Goal: Task Accomplishment & Management: Manage account settings

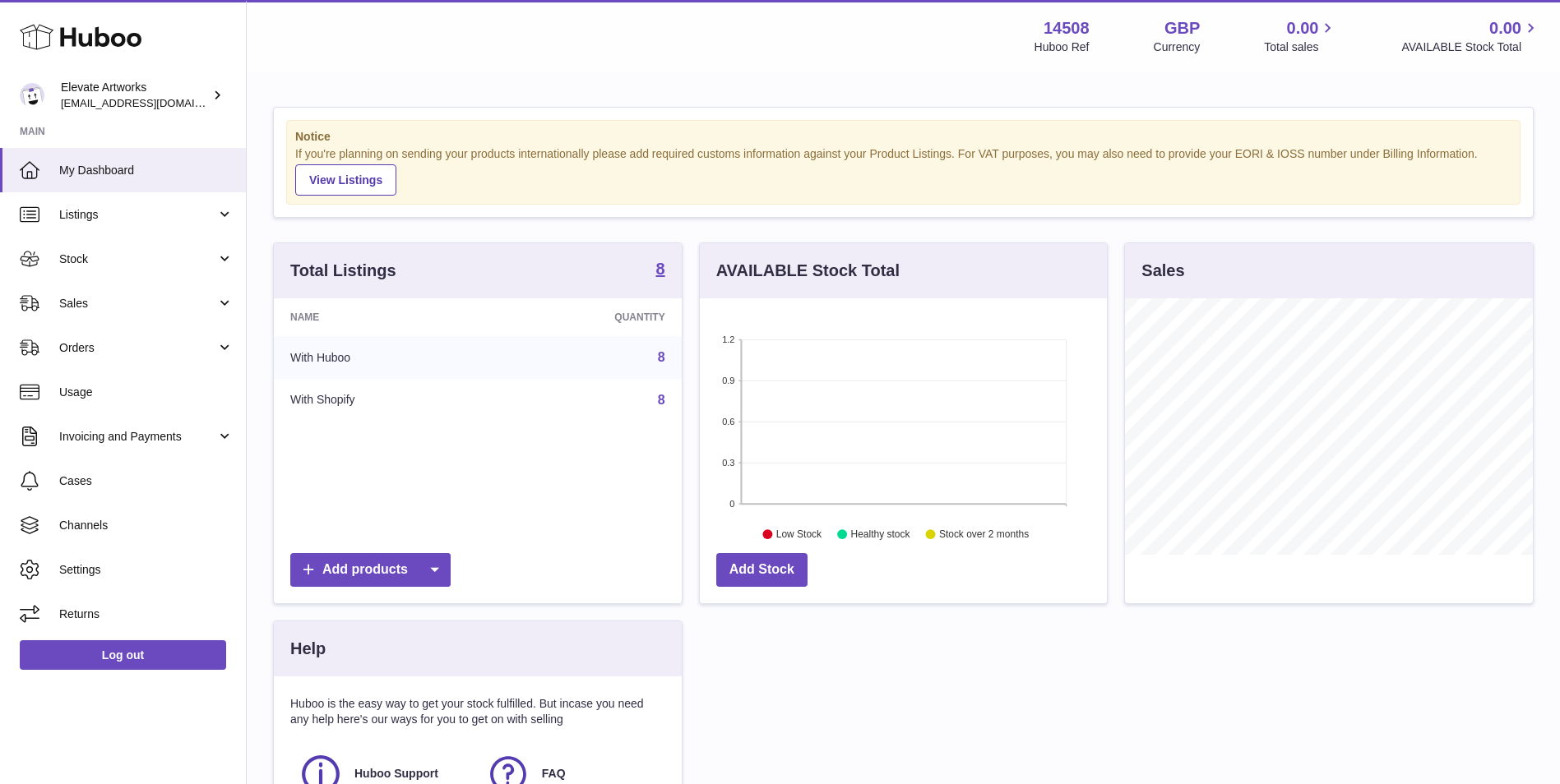
scroll to position [256, 407]
click at [146, 223] on link "Listings" at bounding box center [123, 214] width 246 height 44
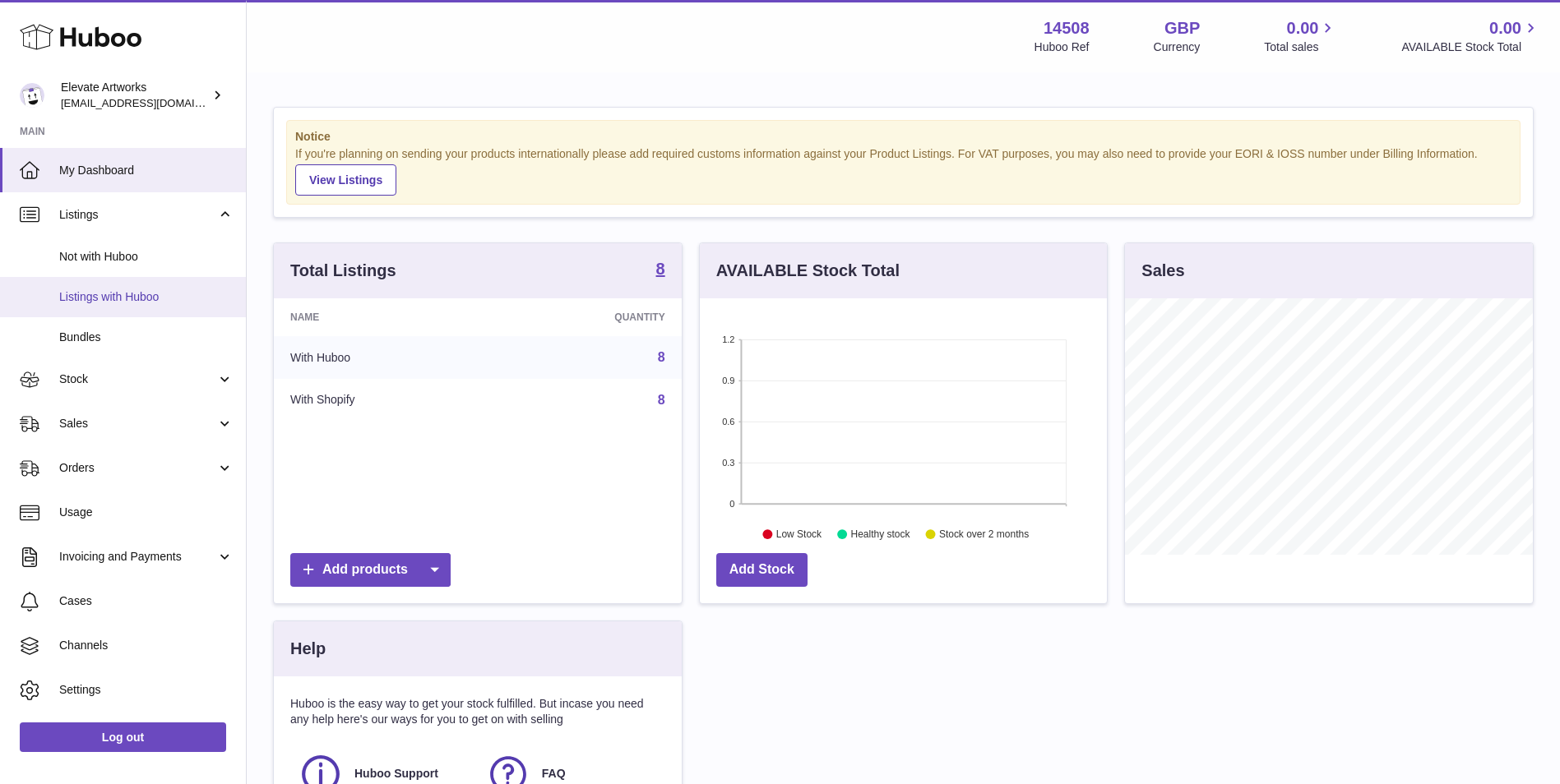
click at [155, 305] on link "Listings with Huboo" at bounding box center [123, 297] width 246 height 40
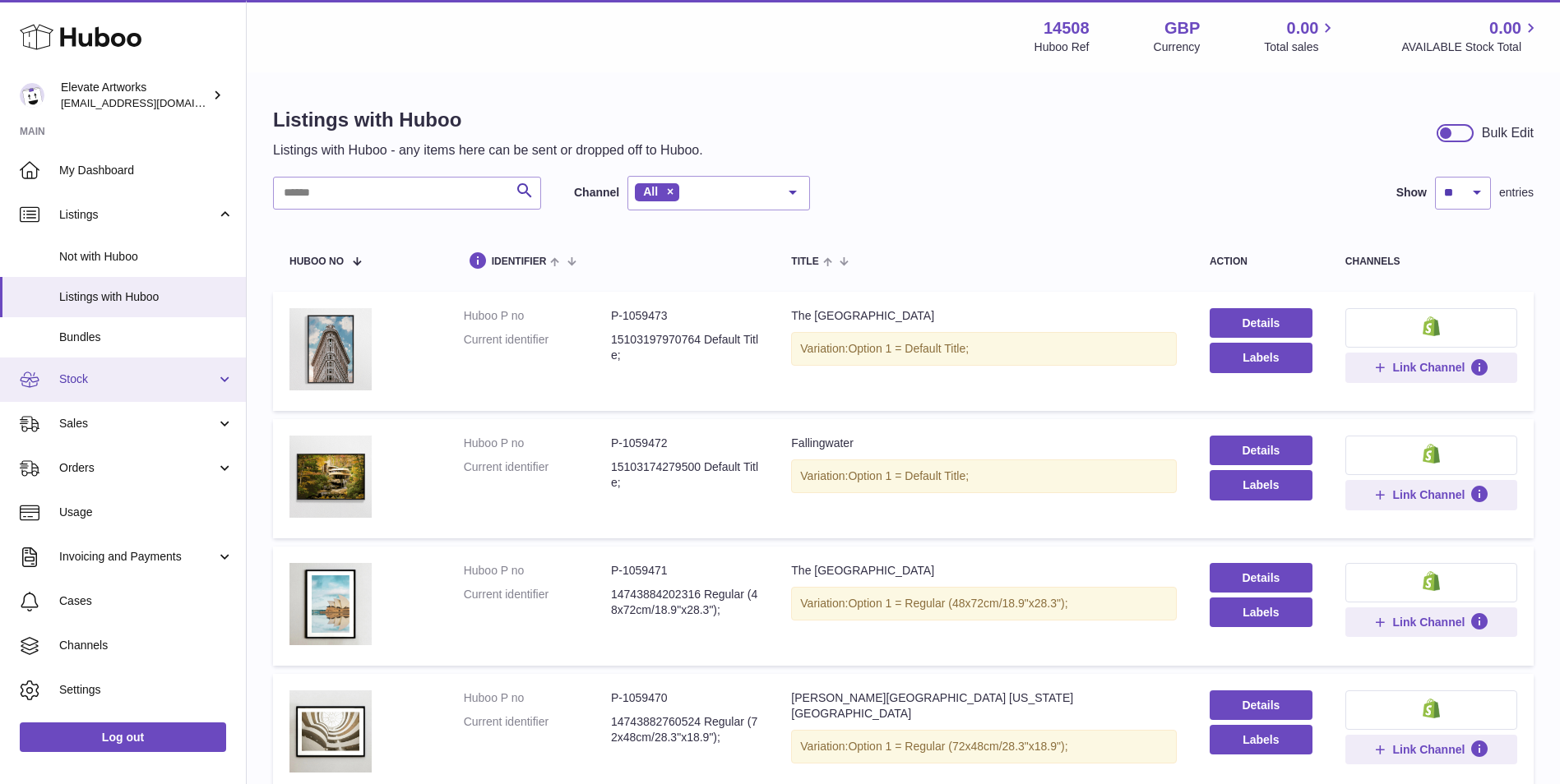
click at [119, 386] on span "Stock" at bounding box center [137, 379] width 157 height 16
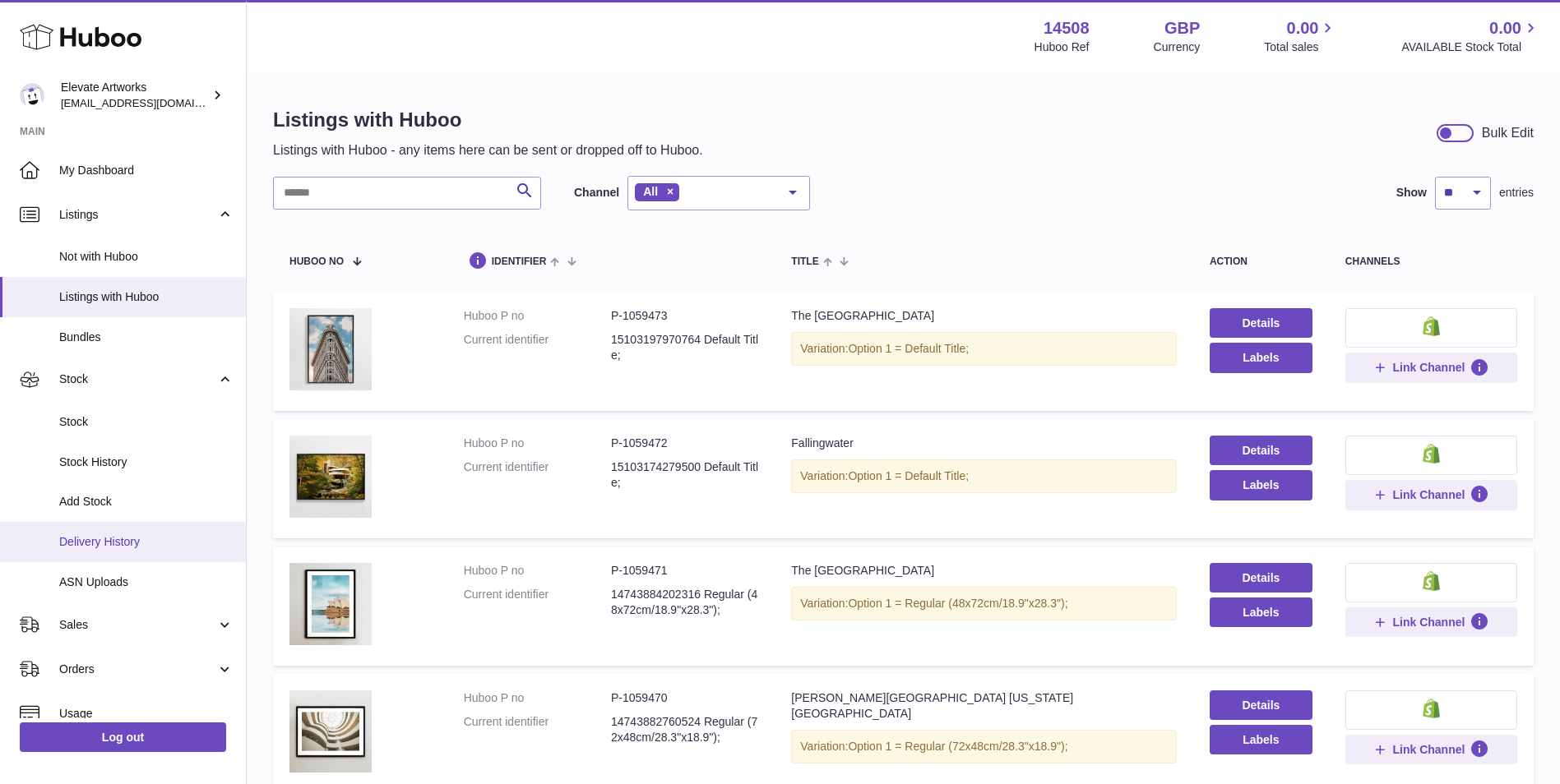
click at [106, 545] on span "Delivery History" at bounding box center [146, 542] width 174 height 16
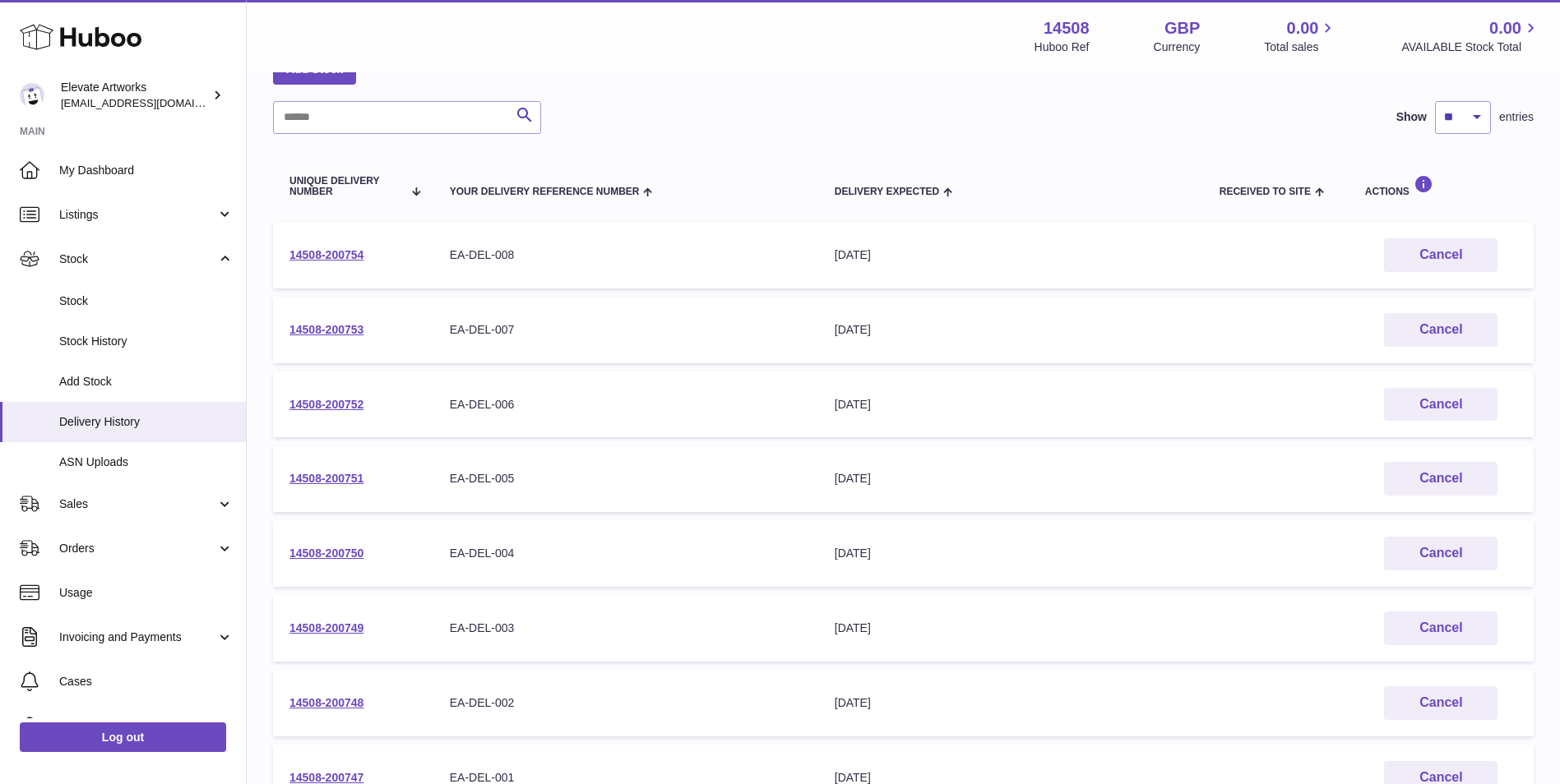
scroll to position [268, 0]
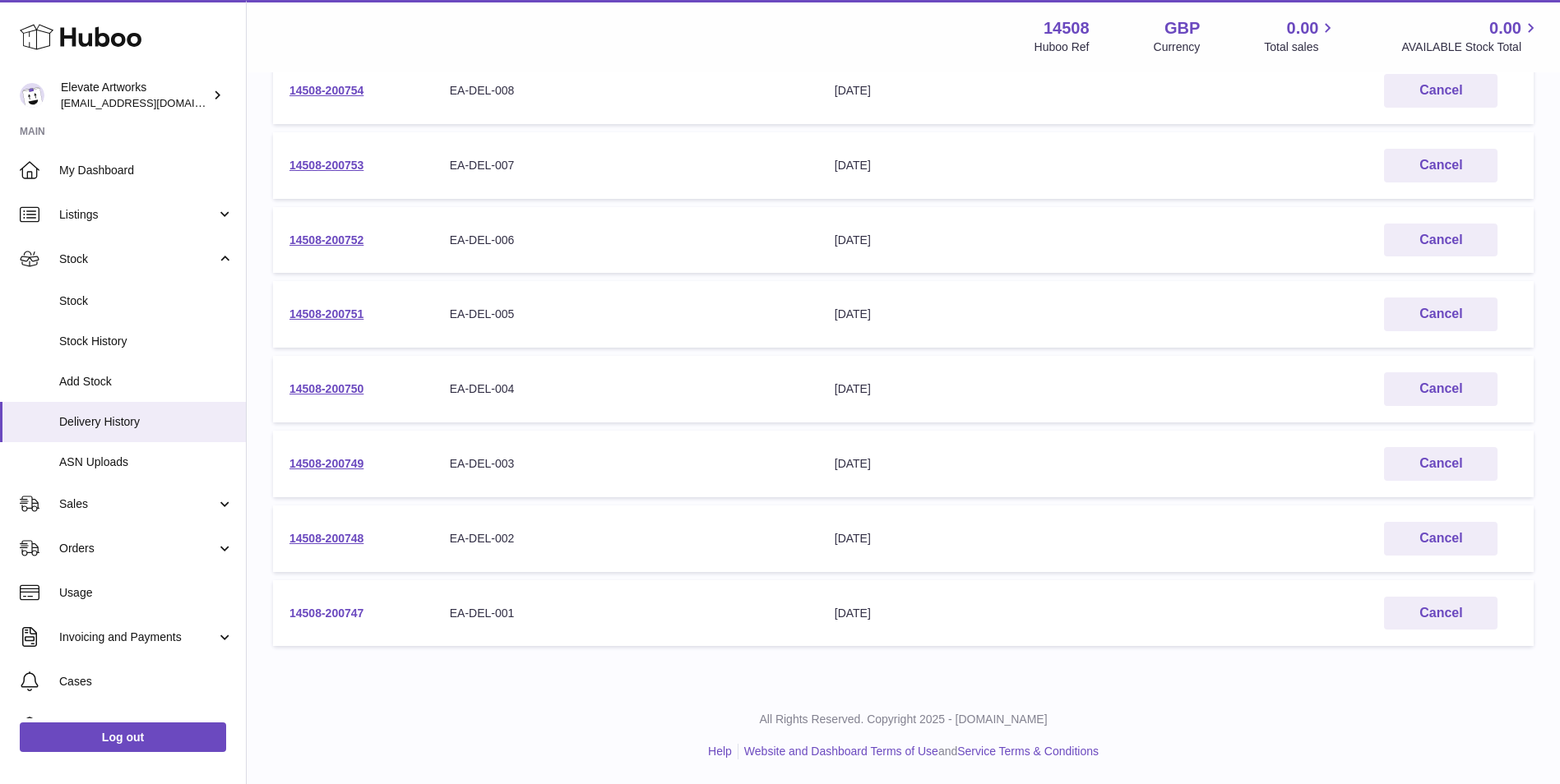
click at [337, 608] on link "14508-200747" at bounding box center [326, 612] width 74 height 13
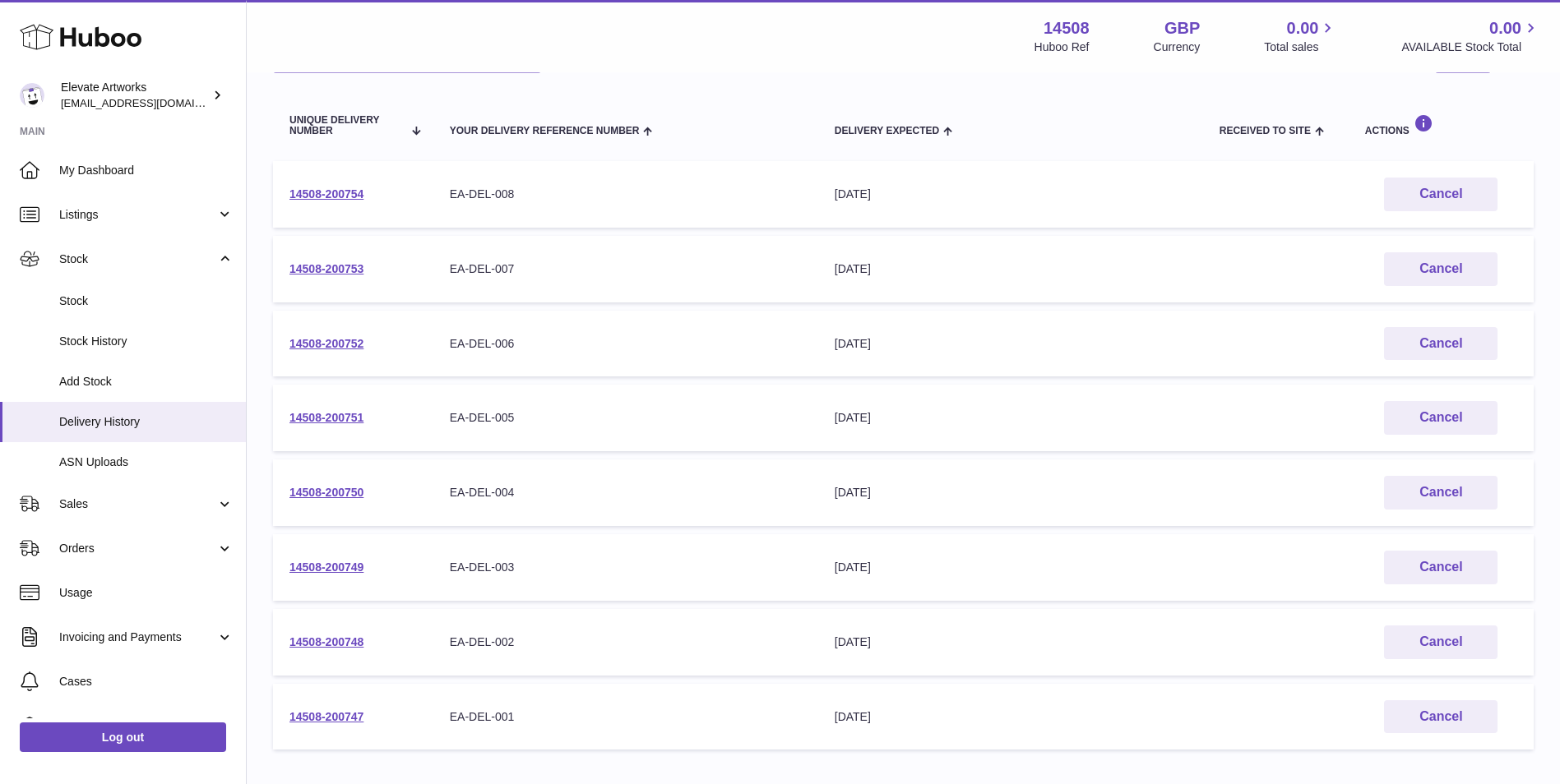
scroll to position [131, 0]
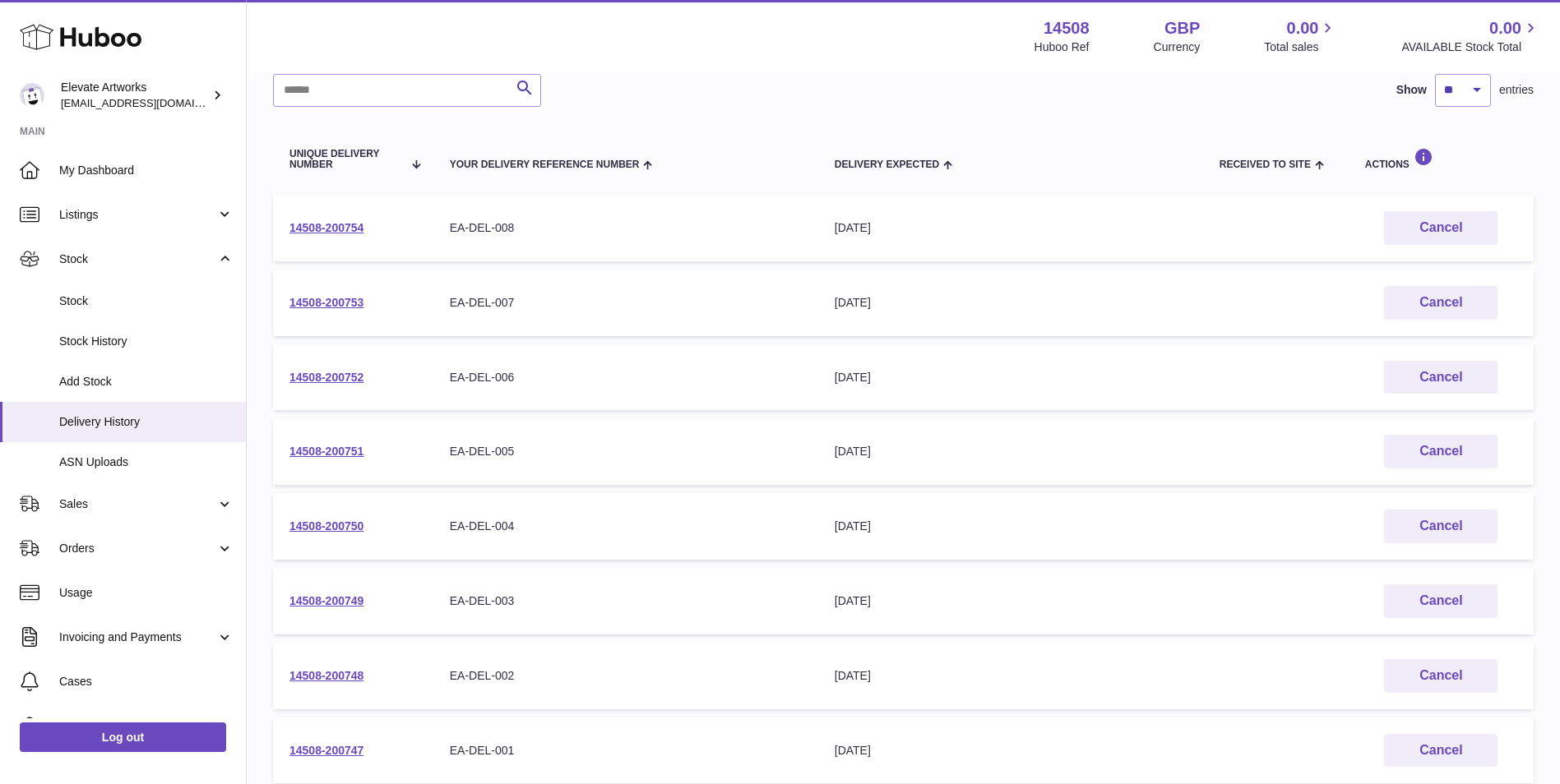
click at [335, 216] on td "14508-200754" at bounding box center [353, 228] width 160 height 67
click at [336, 225] on link "14508-200754" at bounding box center [326, 227] width 74 height 13
click at [357, 298] on link "14508-200753" at bounding box center [326, 302] width 74 height 13
click at [349, 222] on link "14508-200754" at bounding box center [326, 227] width 74 height 13
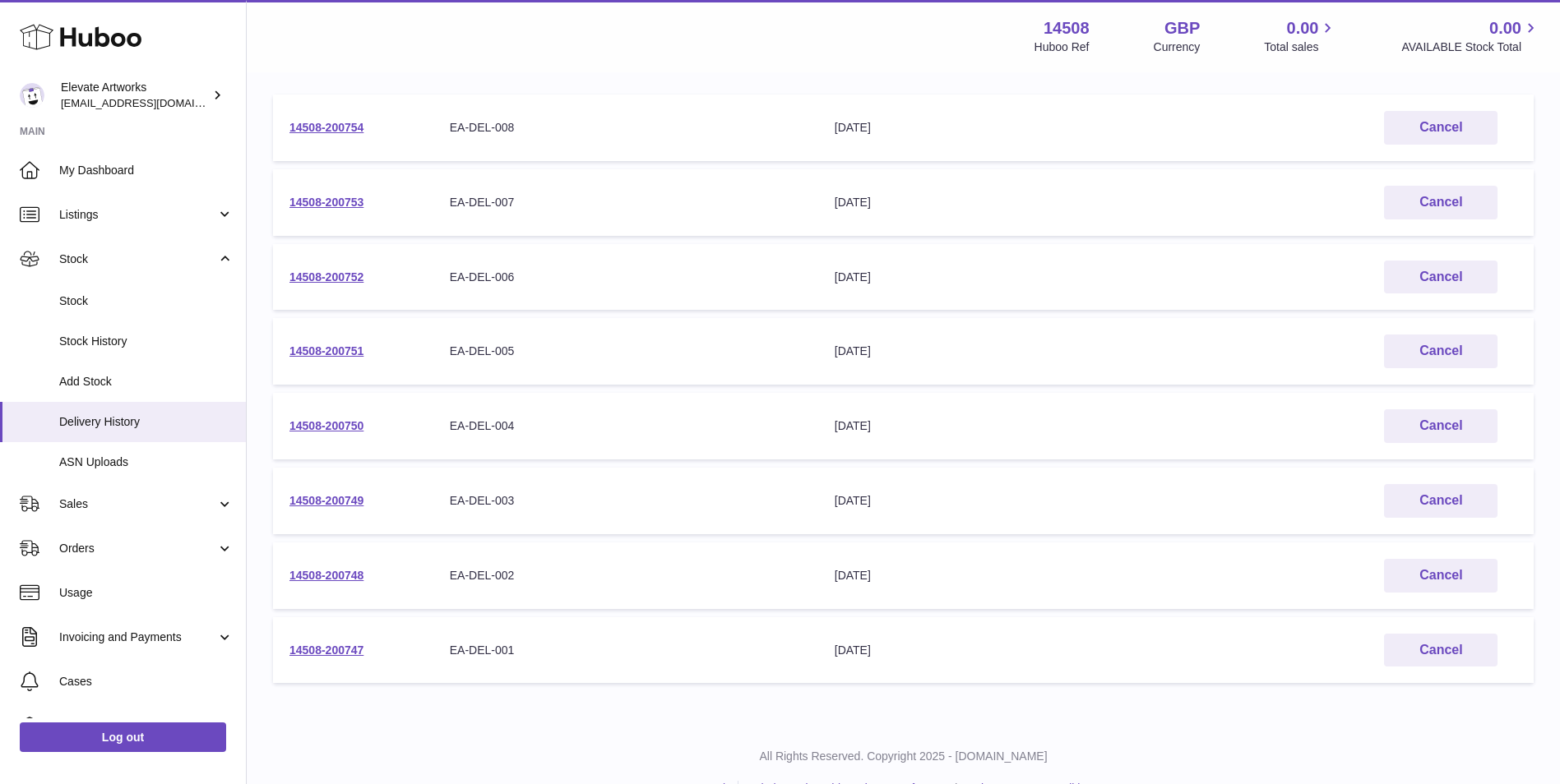
scroll to position [268, 0]
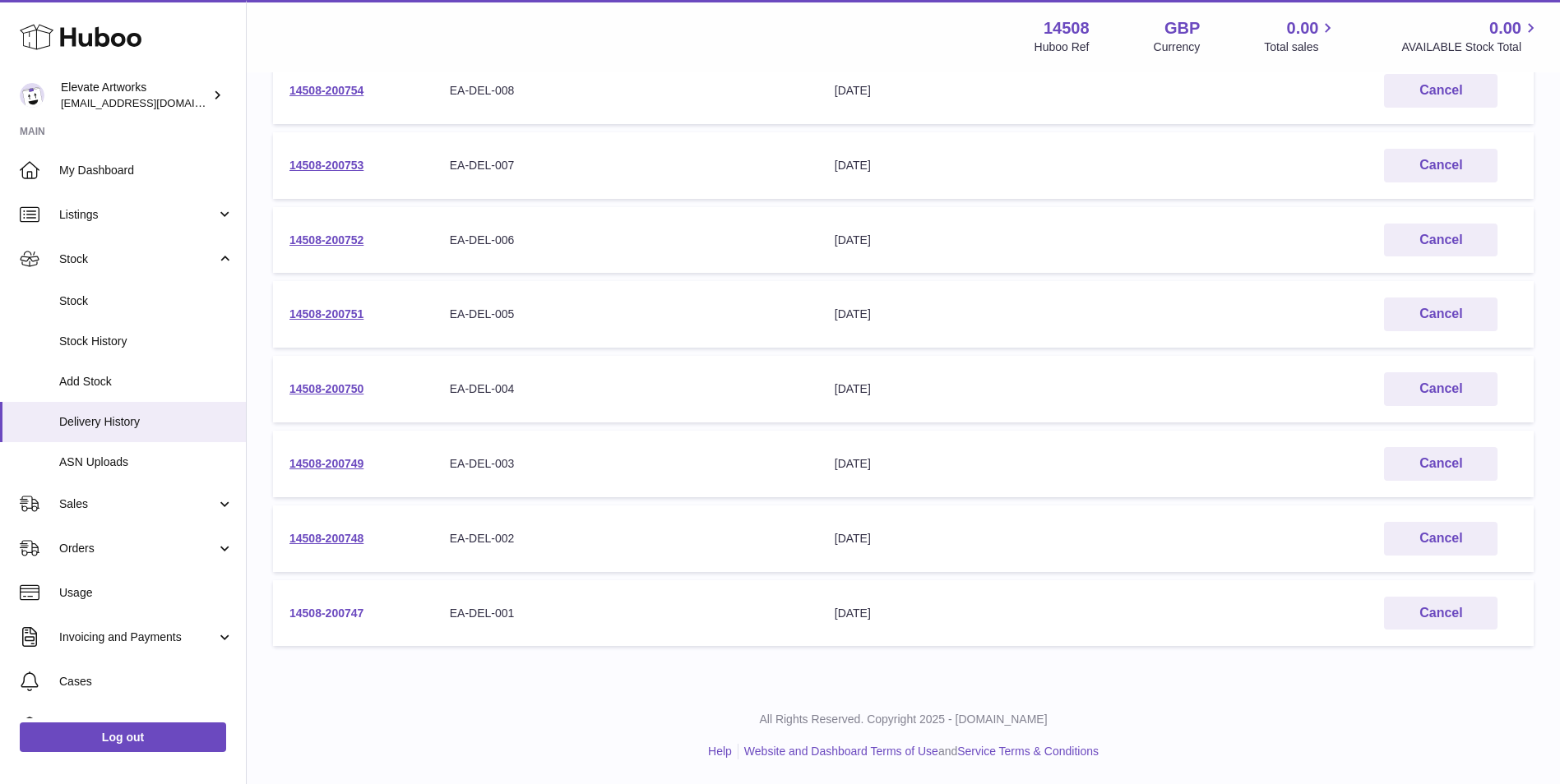
click at [337, 614] on link "14508-200747" at bounding box center [326, 612] width 74 height 13
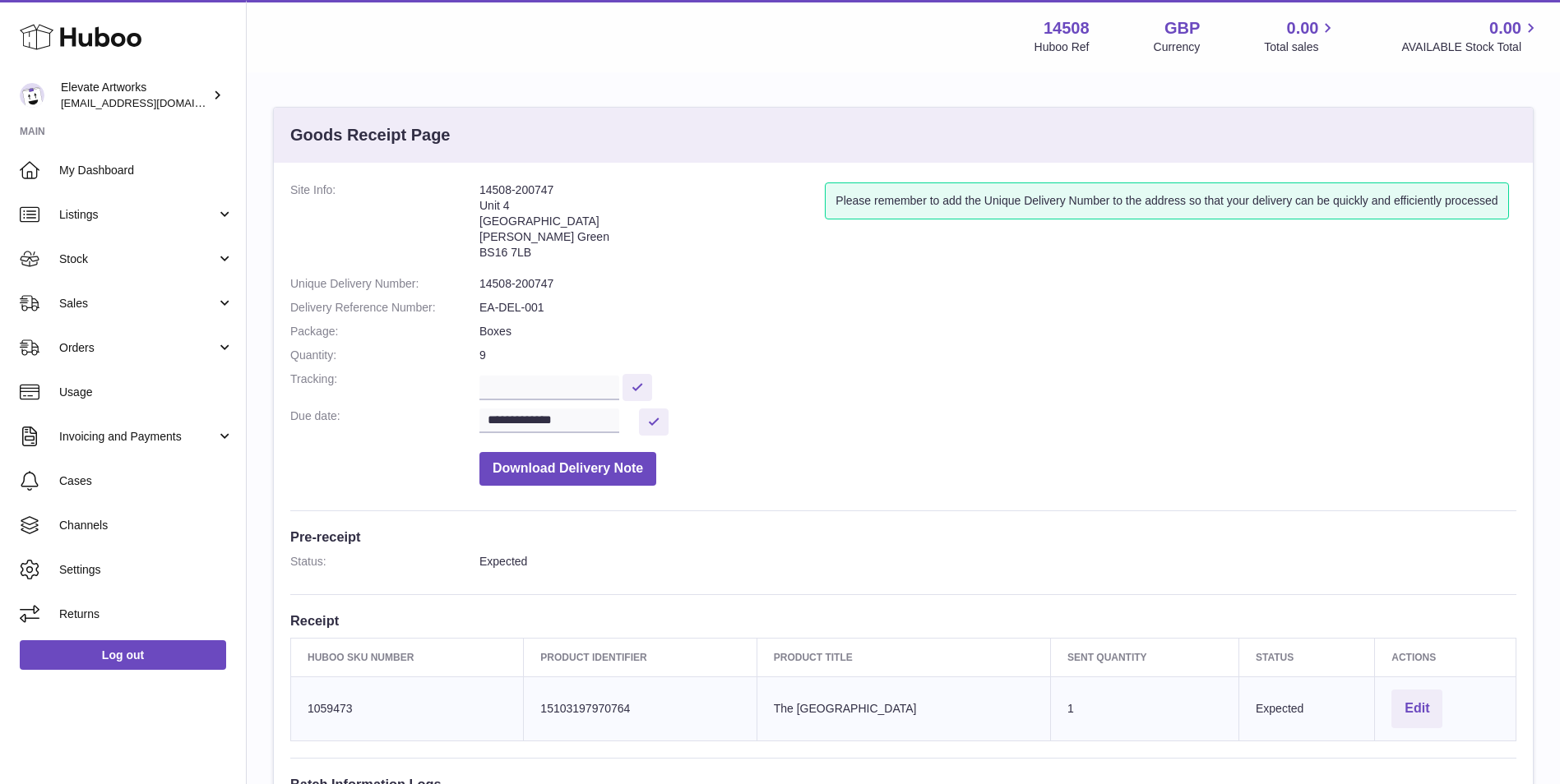
drag, startPoint x: 576, startPoint y: 196, endPoint x: 480, endPoint y: 191, distance: 96.1
click at [480, 191] on address "14508-200747 Unit 4 Vertex Park South Emerson's Green BS16 7LB" at bounding box center [652, 225] width 346 height 86
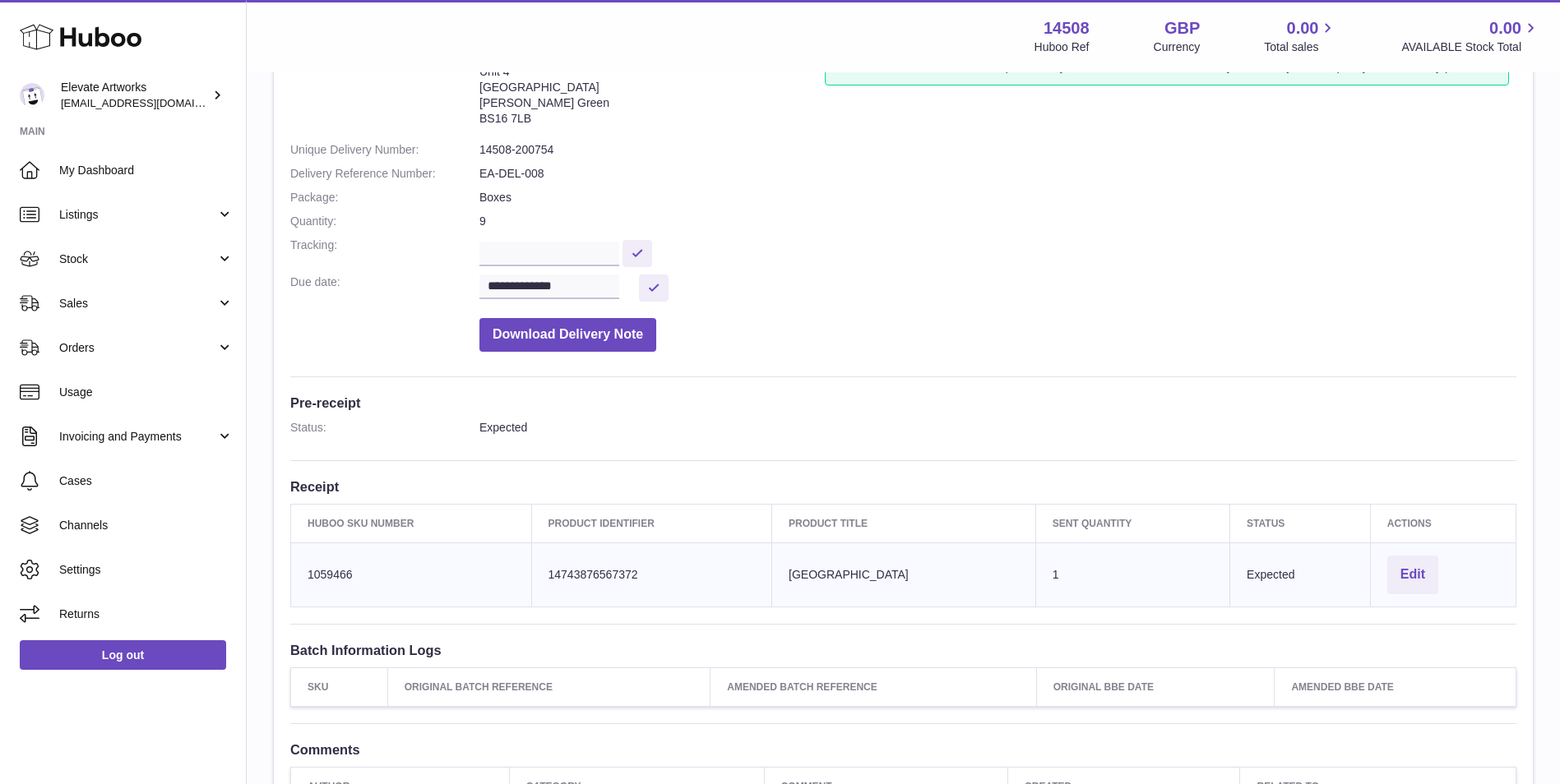
scroll to position [274, 0]
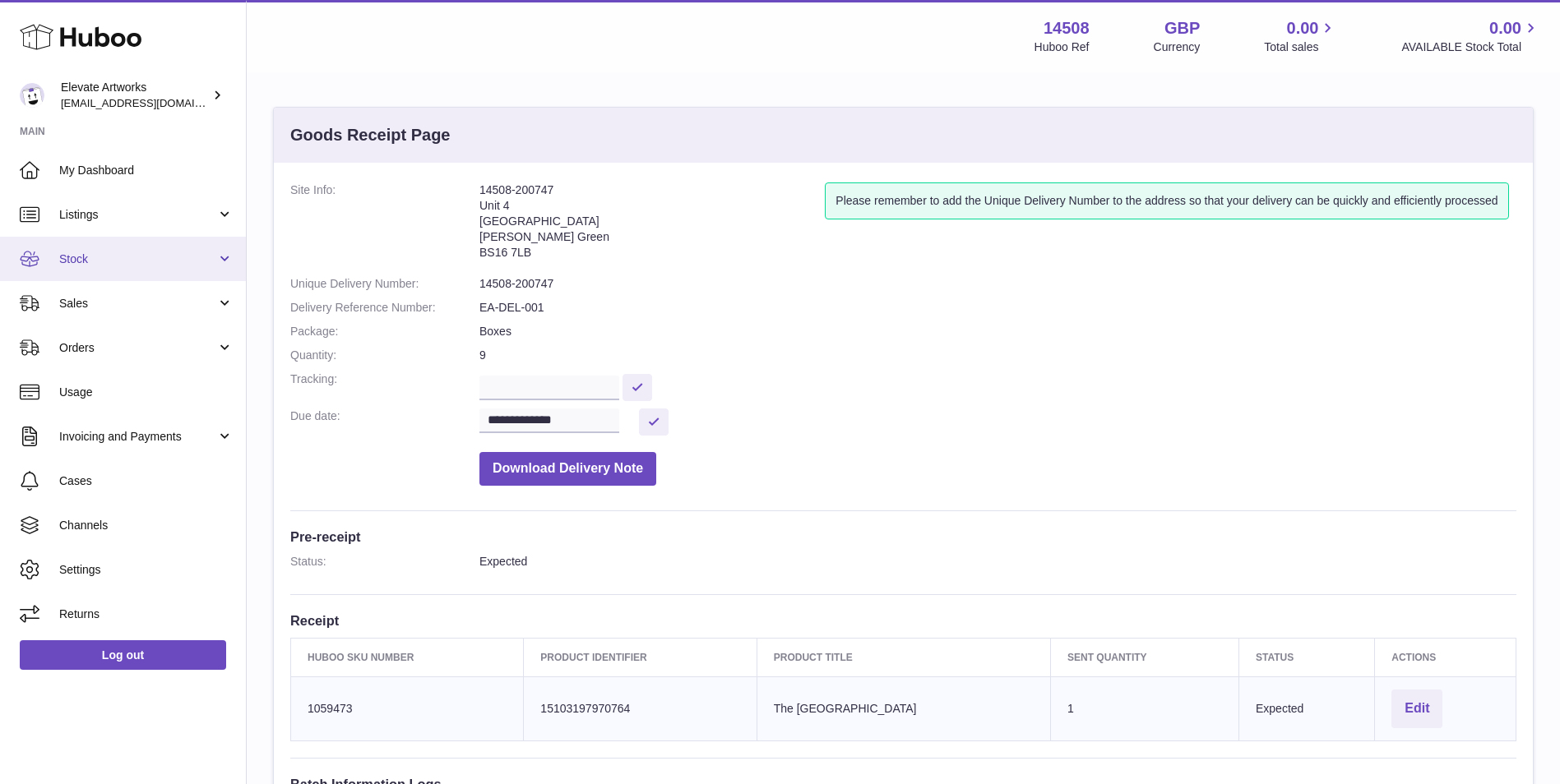
click at [126, 243] on link "Stock" at bounding box center [123, 258] width 246 height 44
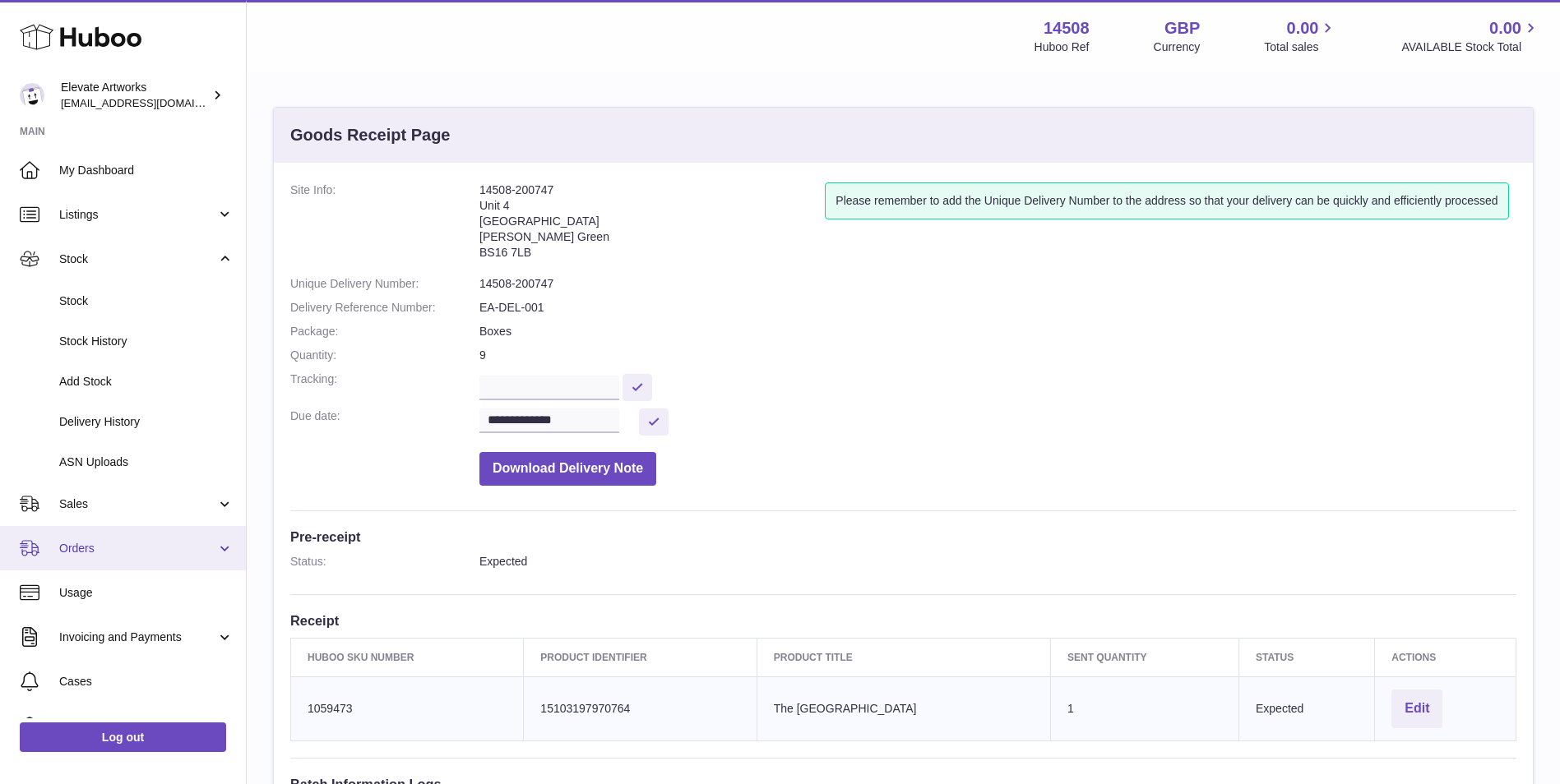
scroll to position [119, 0]
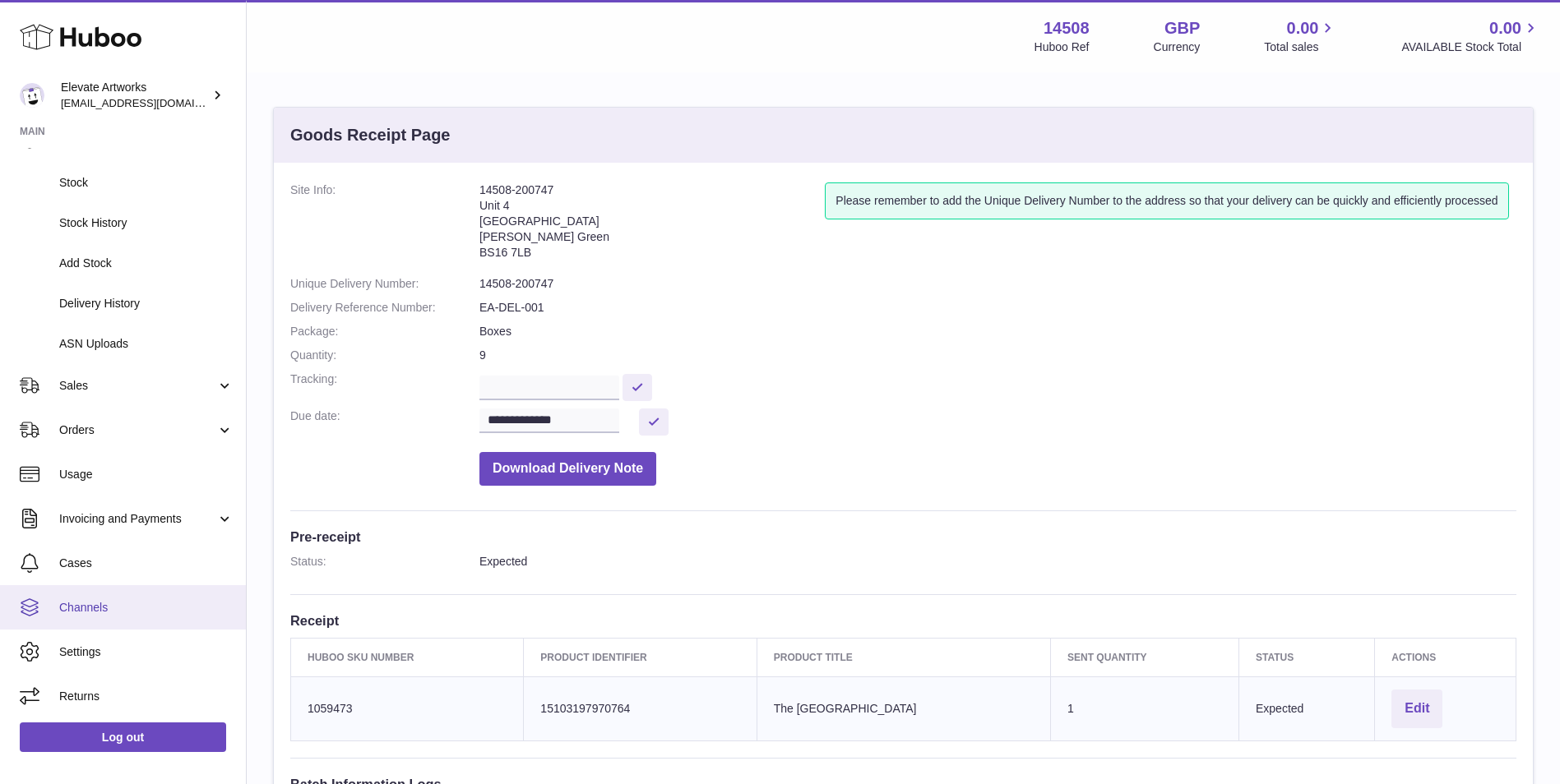
click at [153, 605] on span "Channels" at bounding box center [146, 608] width 174 height 16
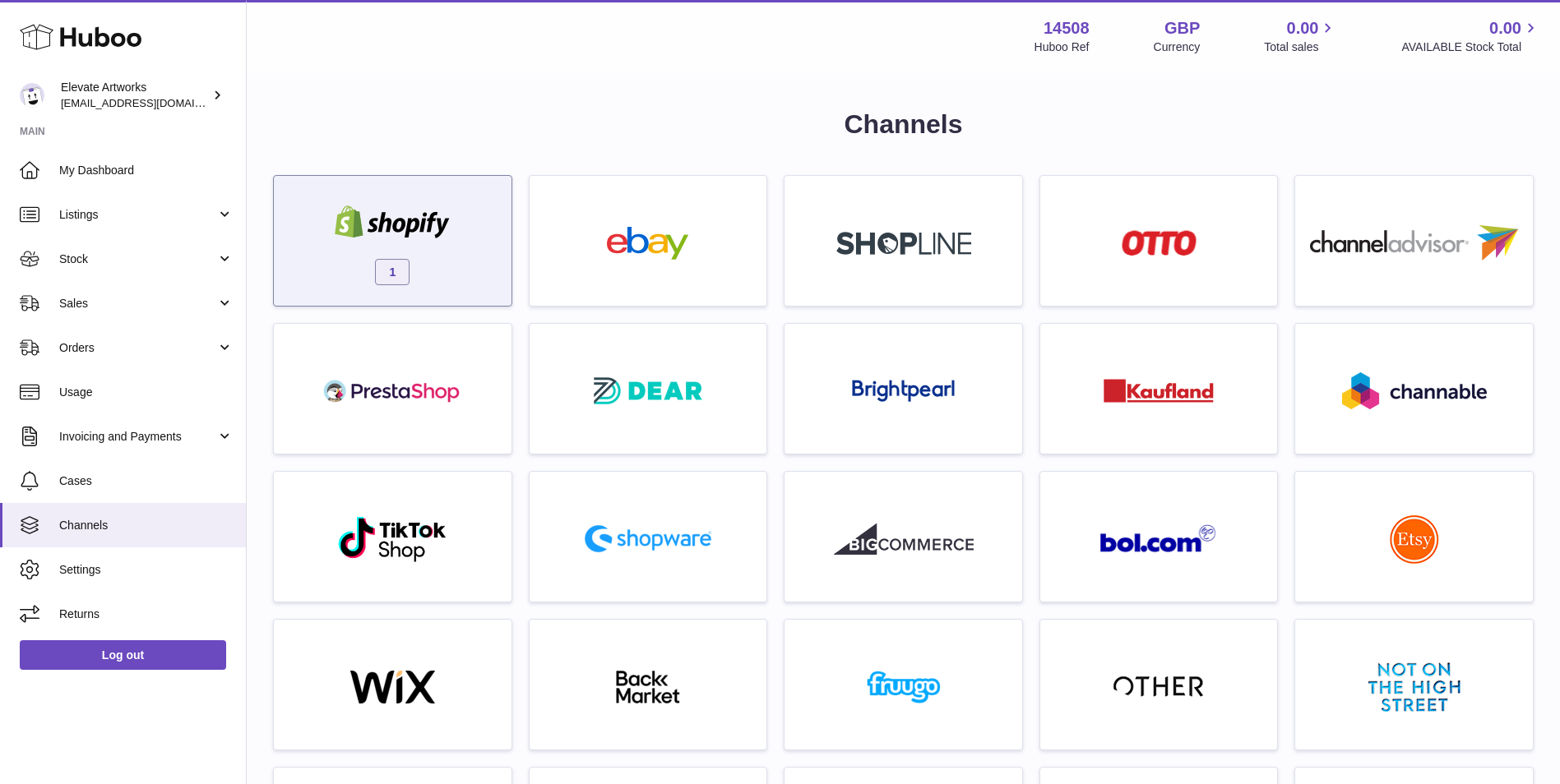
click at [430, 290] on div "1" at bounding box center [392, 244] width 221 height 105
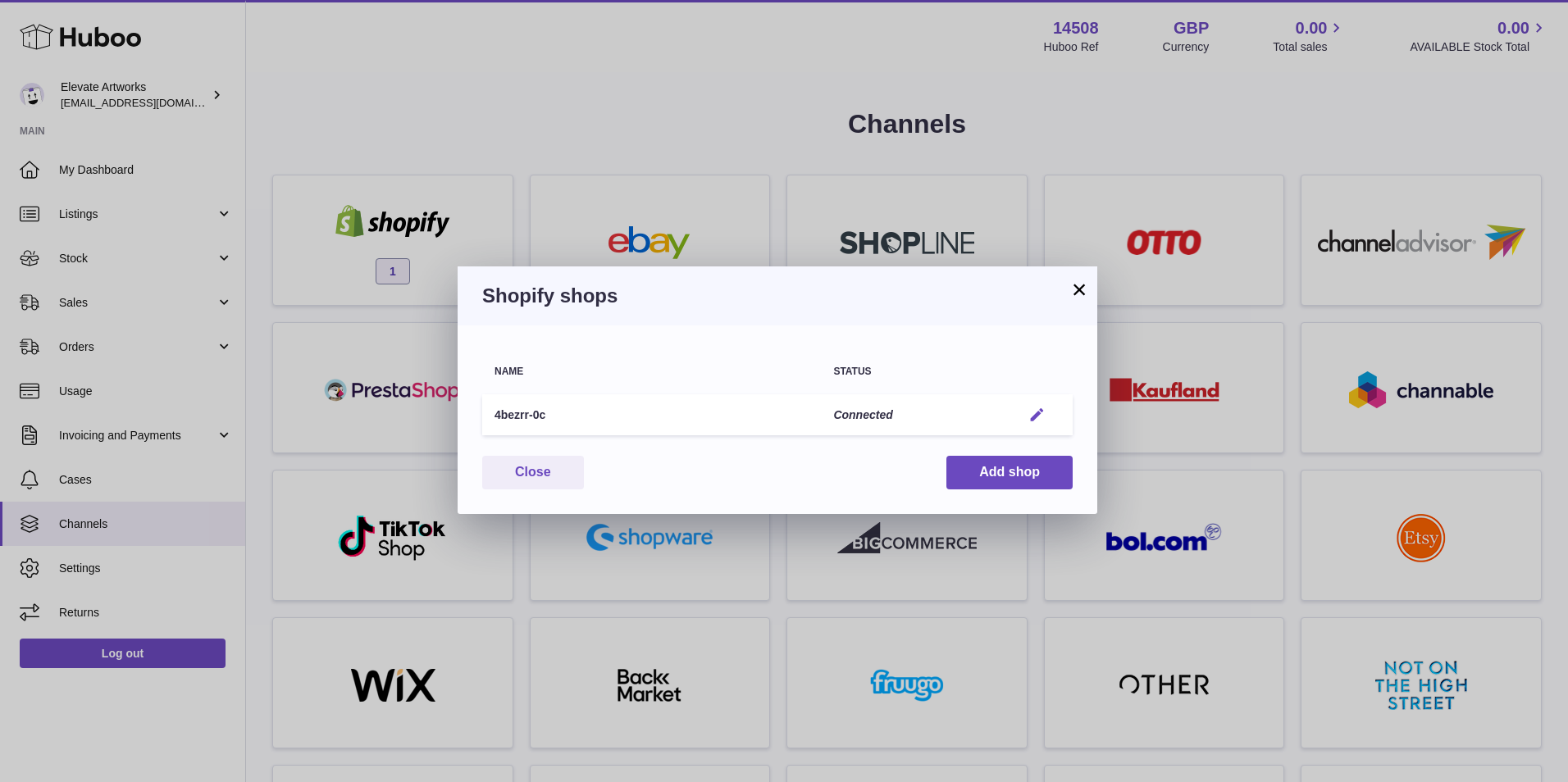
click at [1036, 408] on em "button" at bounding box center [1037, 416] width 17 height 17
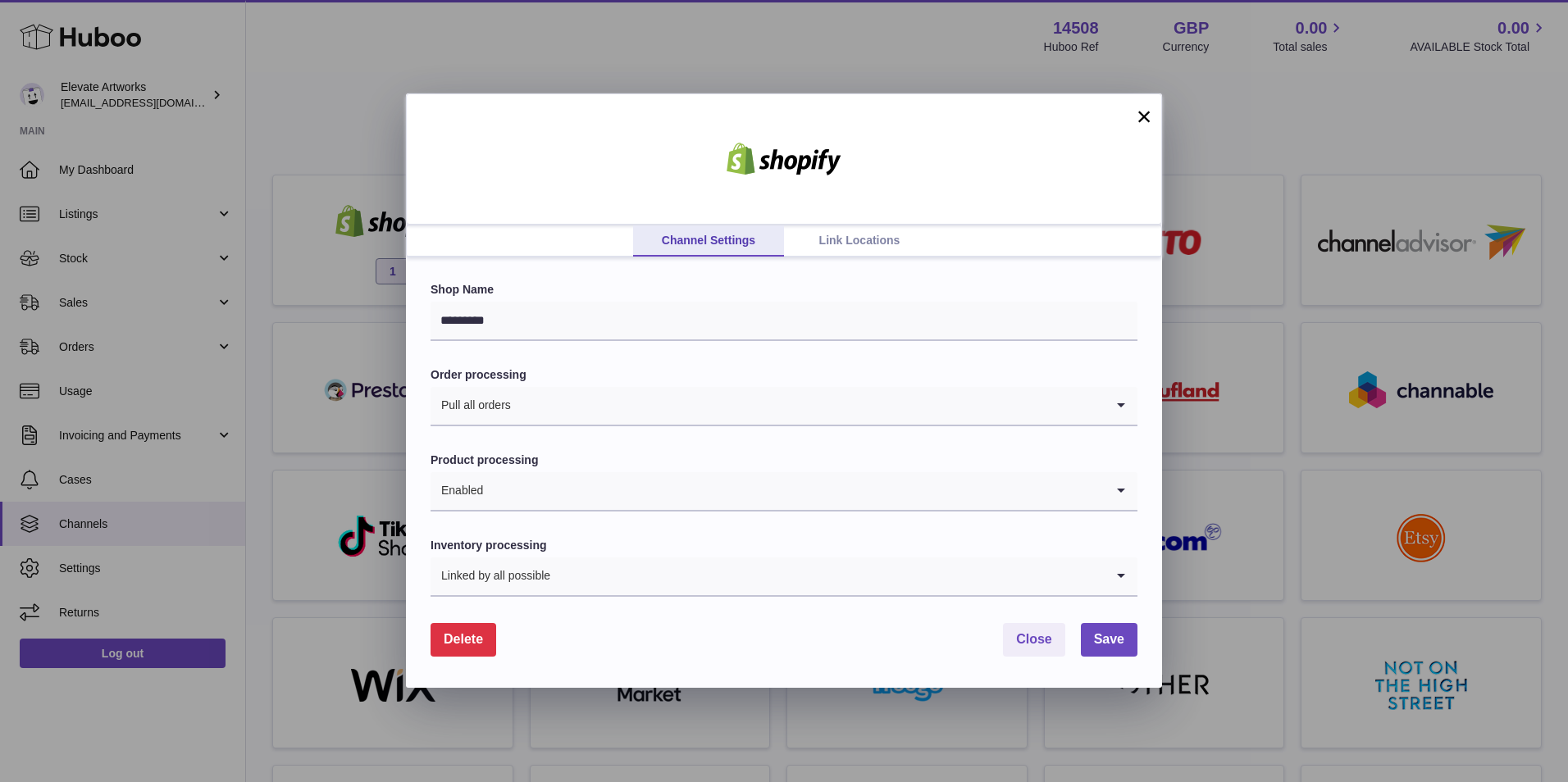
click at [851, 240] on link "Link Locations" at bounding box center [859, 241] width 151 height 31
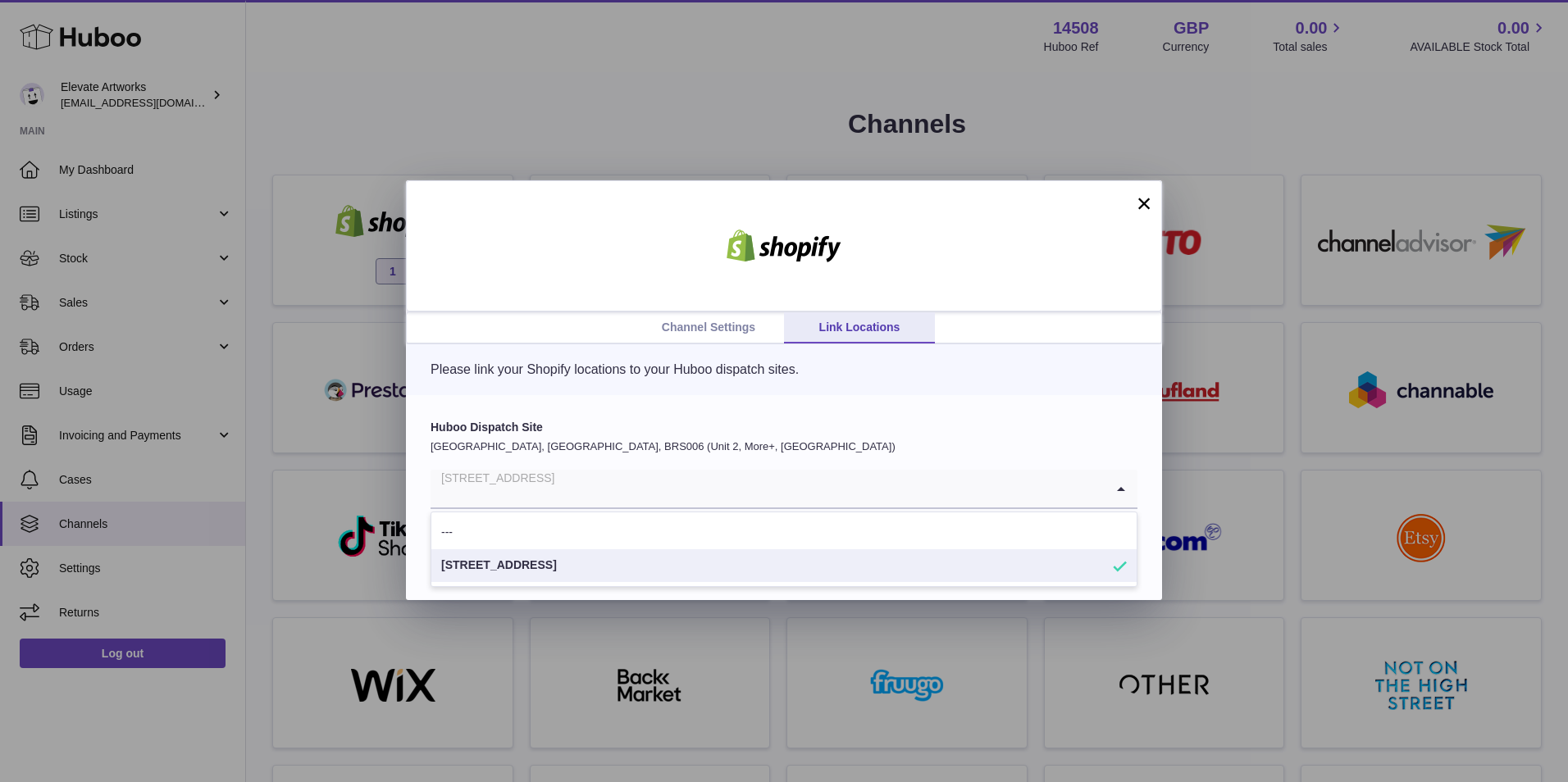
click at [1042, 486] on input "Search for option" at bounding box center [768, 489] width 674 height 38
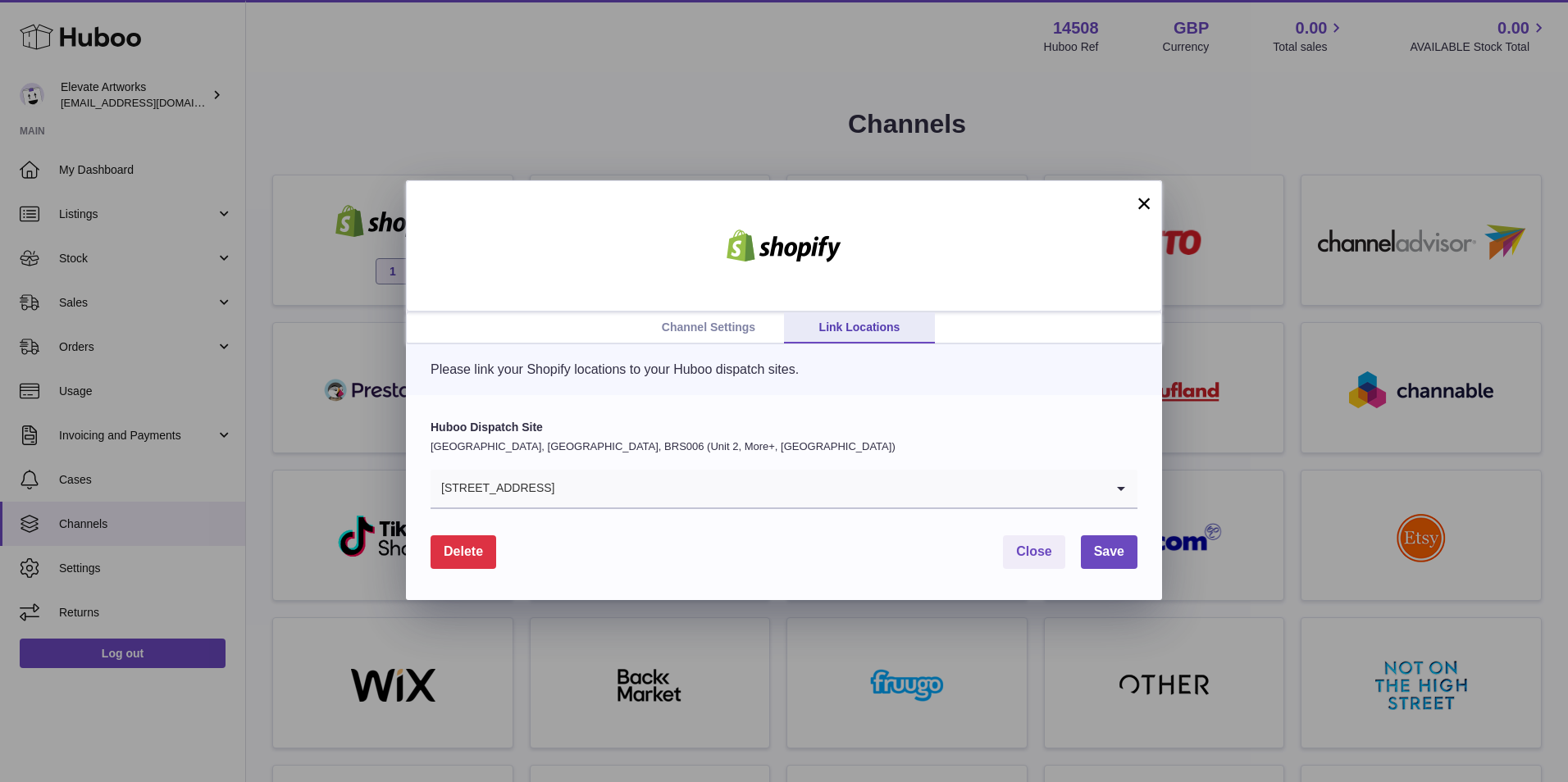
click at [1028, 388] on div "Please link your Shopify locations to your Huboo dispatch sites." at bounding box center [784, 370] width 756 height 51
click at [1046, 543] on button "Close" at bounding box center [1035, 552] width 62 height 34
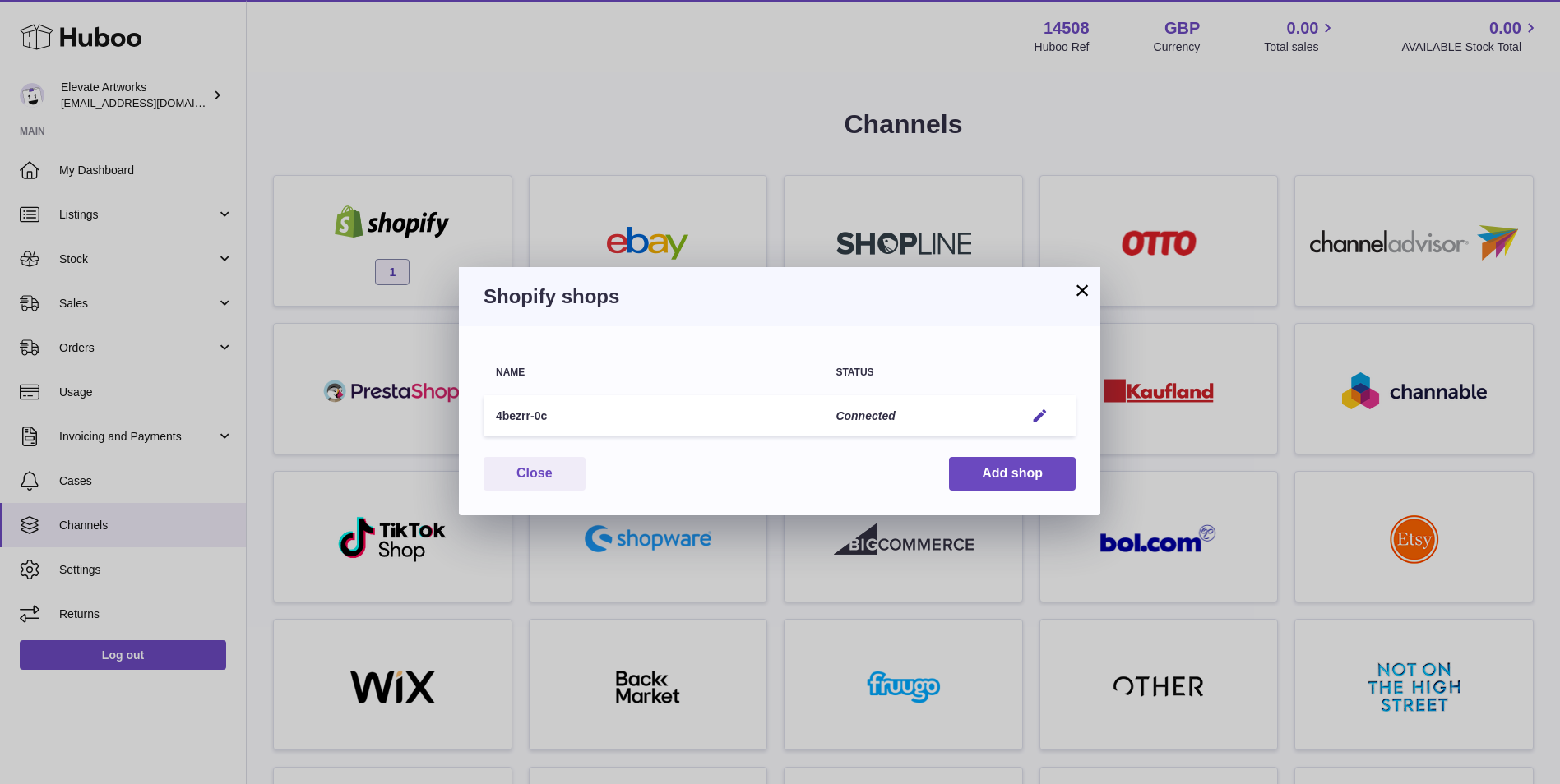
click at [1082, 295] on button "×" at bounding box center [1082, 290] width 20 height 20
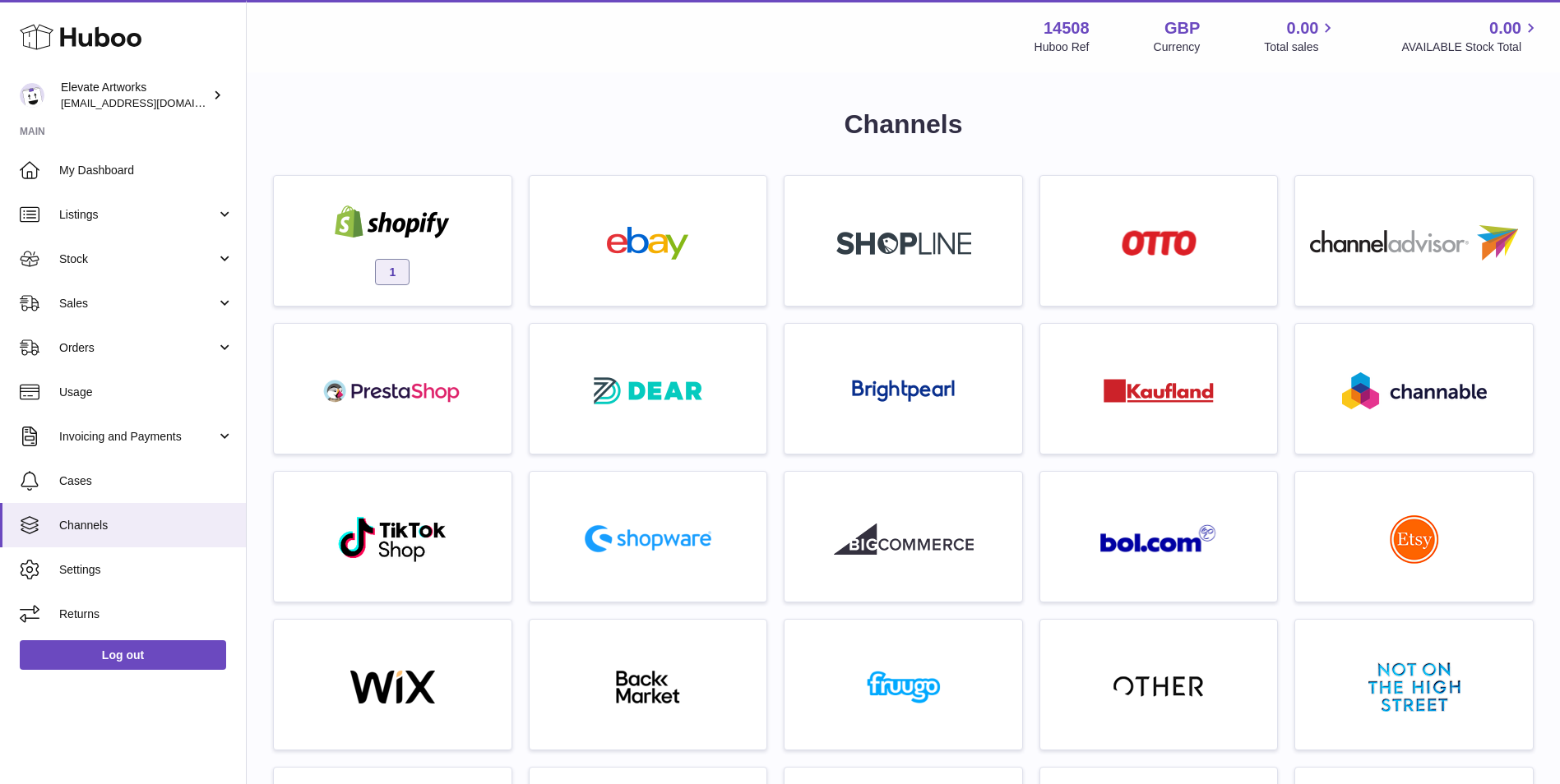
click at [1199, 131] on h1 "Channels" at bounding box center [903, 124] width 1261 height 36
click at [427, 33] on div "Menu Huboo 14508 Huboo Ref GBP Currency 0.00 Total sales 0.00 AVAILABLE Stock T…" at bounding box center [903, 36] width 1274 height 38
click at [166, 172] on span "My Dashboard" at bounding box center [146, 171] width 174 height 16
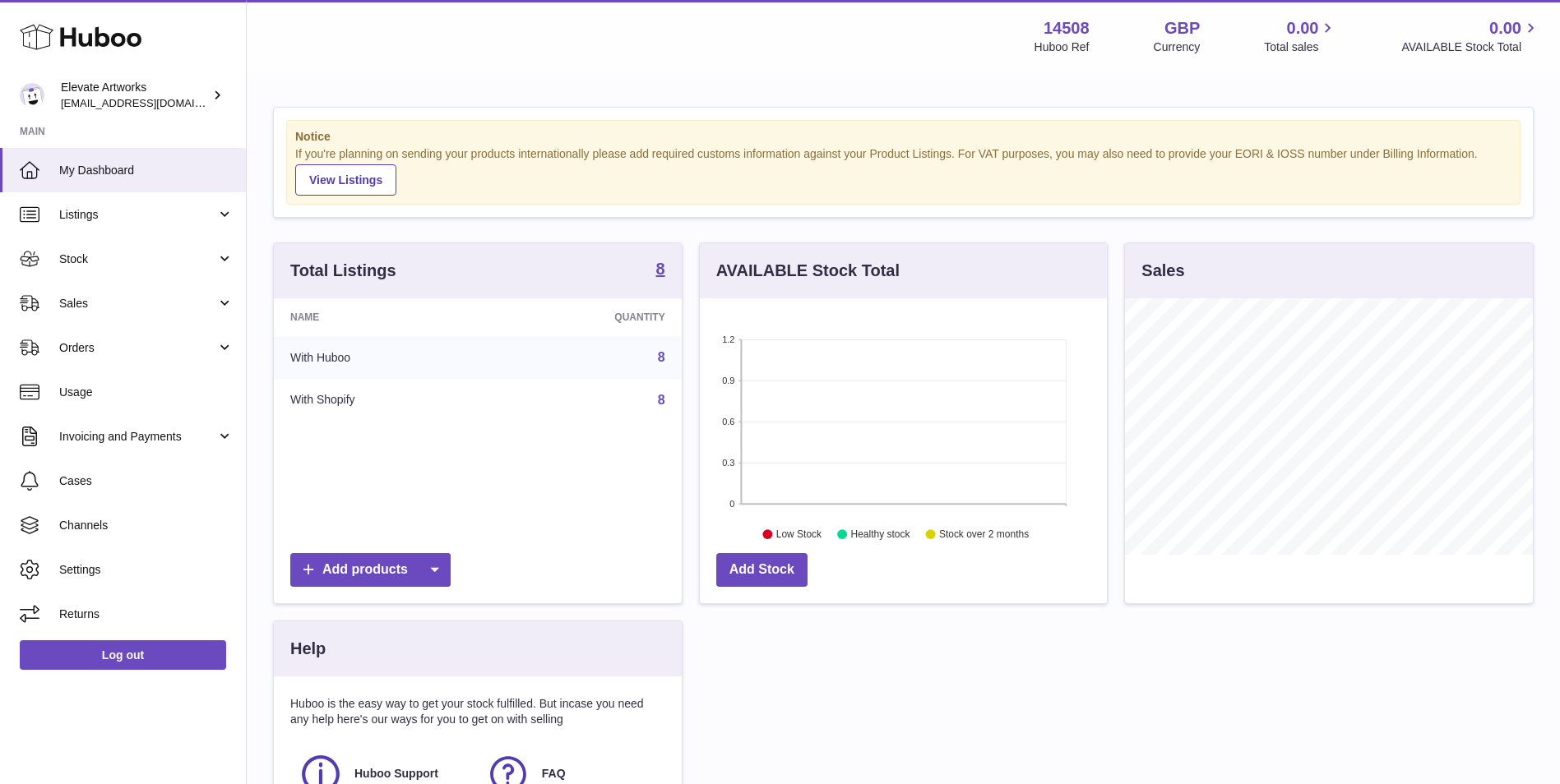
scroll to position [137, 0]
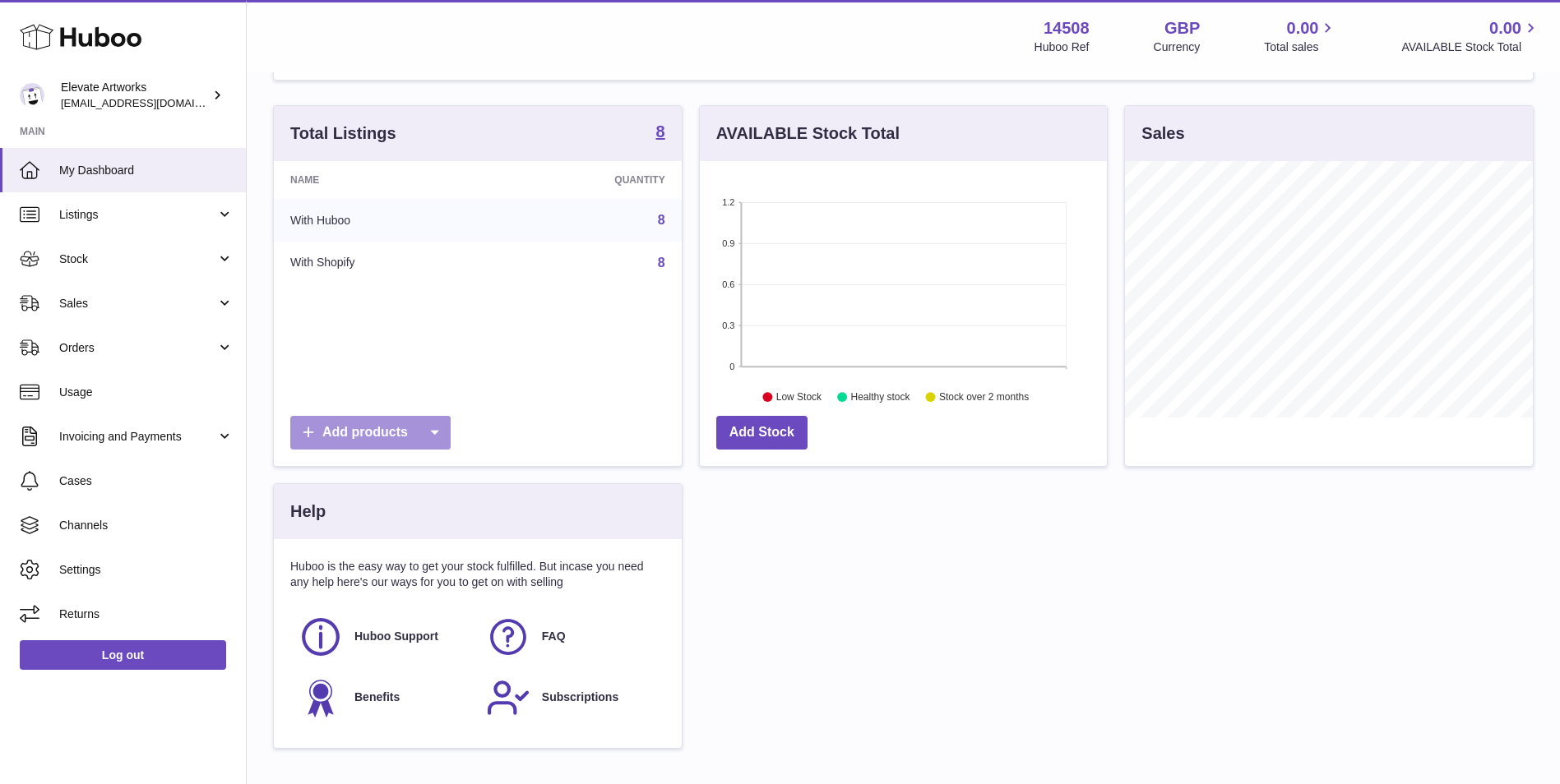
click at [439, 431] on icon at bounding box center [434, 432] width 33 height 34
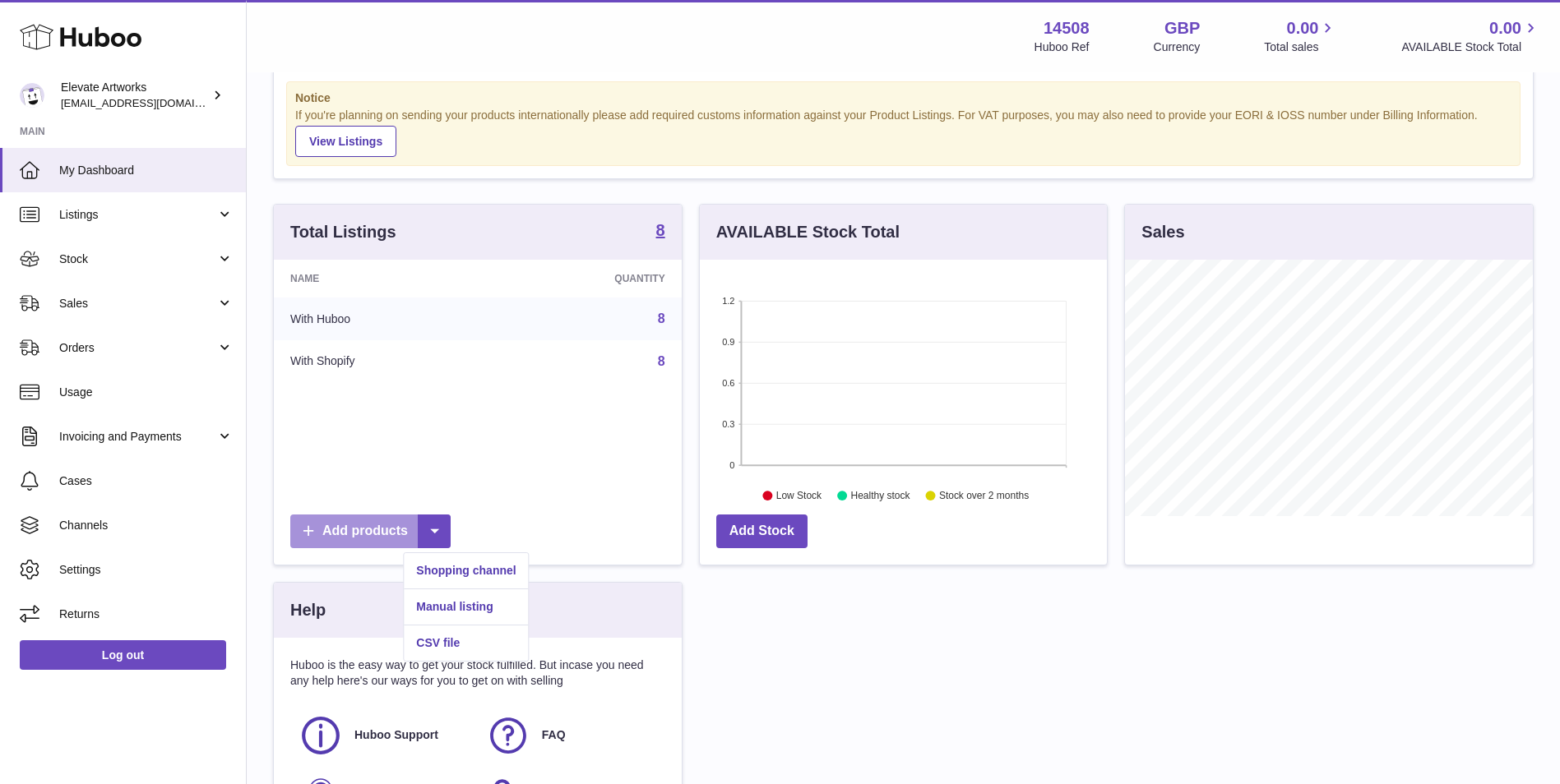
scroll to position [0, 0]
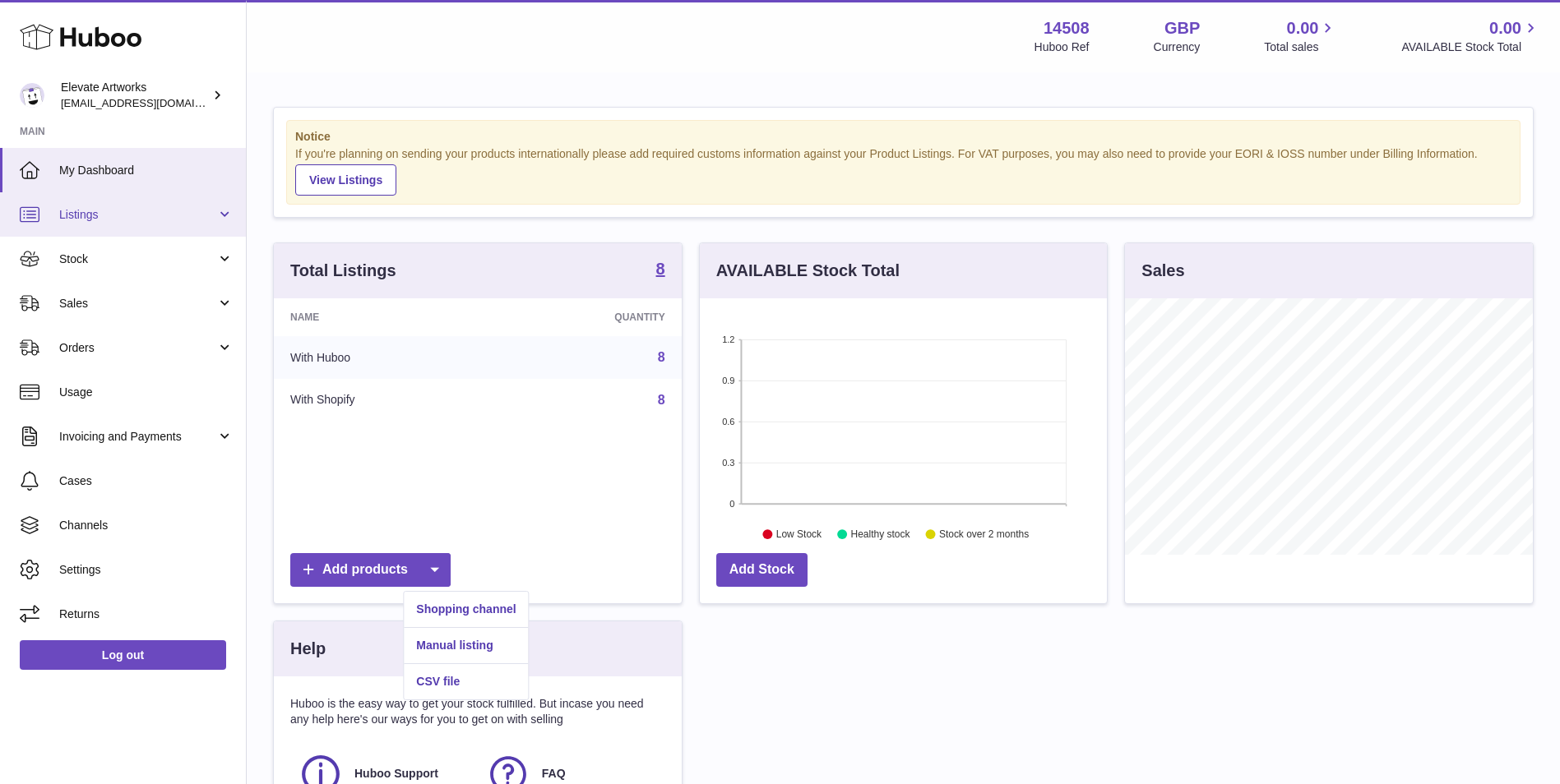
click at [169, 223] on link "Listings" at bounding box center [123, 214] width 246 height 44
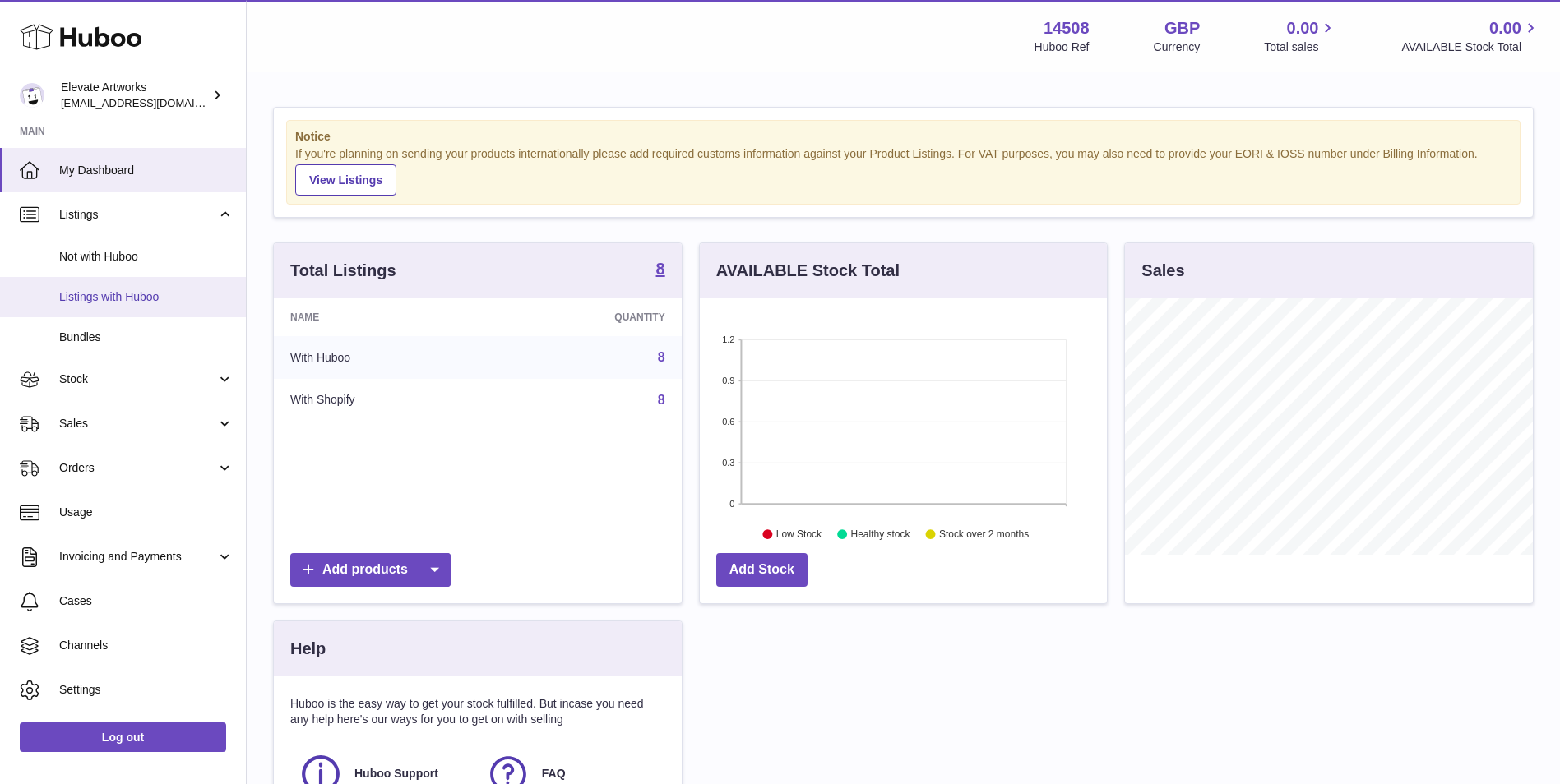
click at [162, 296] on span "Listings with Huboo" at bounding box center [146, 297] width 174 height 16
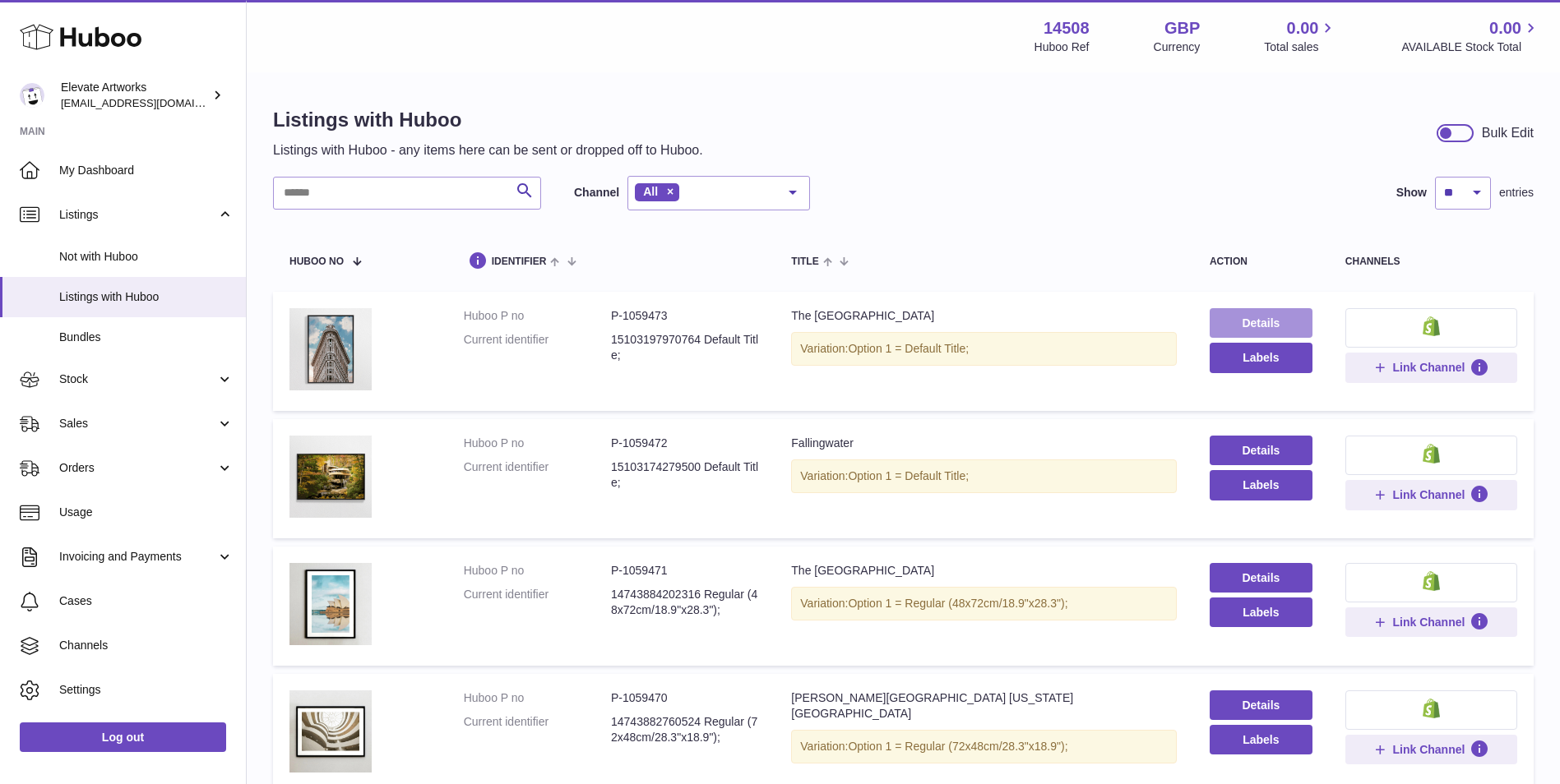
click at [1213, 329] on link "Details" at bounding box center [1261, 323] width 103 height 29
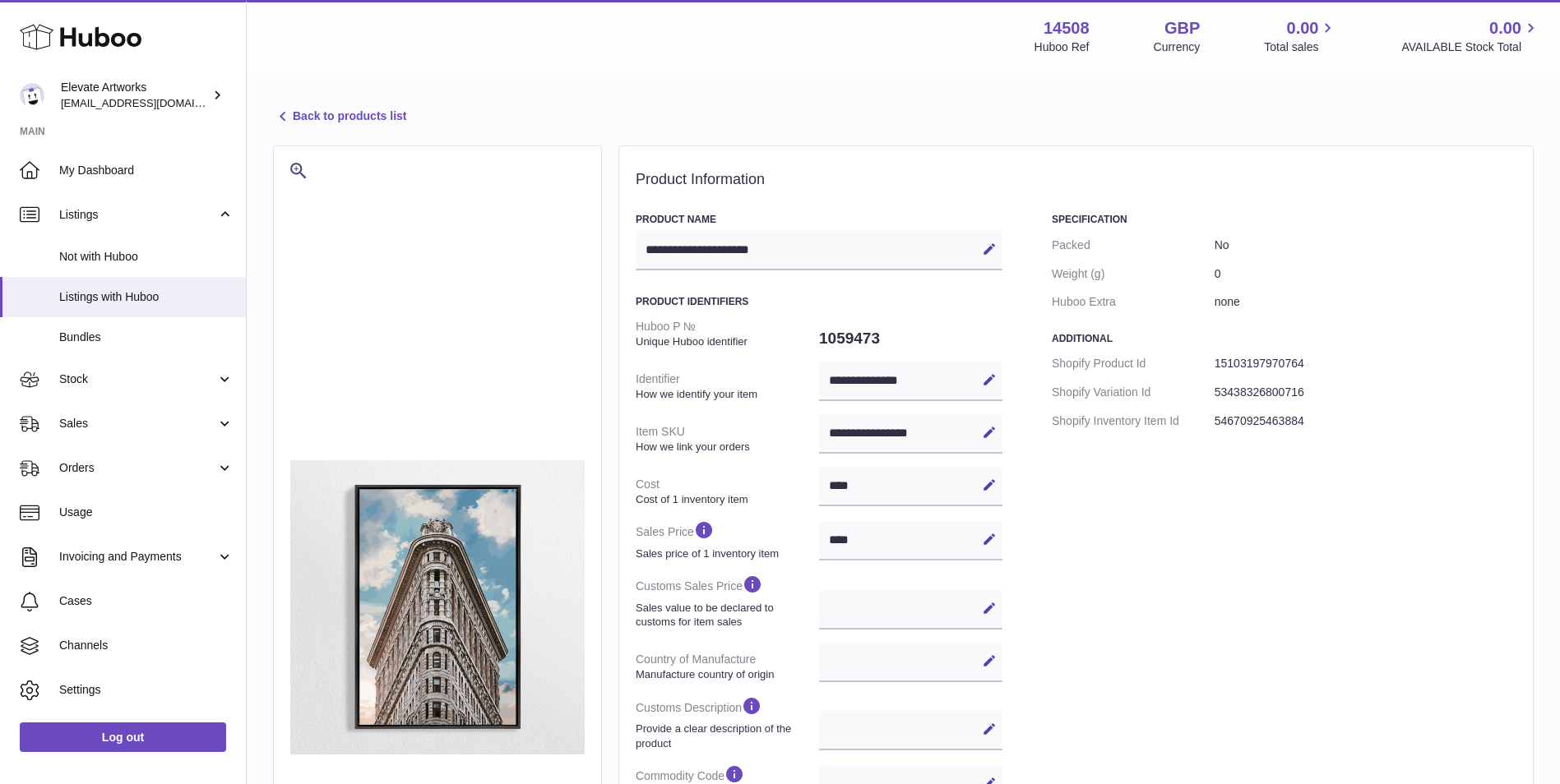
select select
select select "****"
click at [376, 110] on link "Back to products list" at bounding box center [340, 116] width 133 height 20
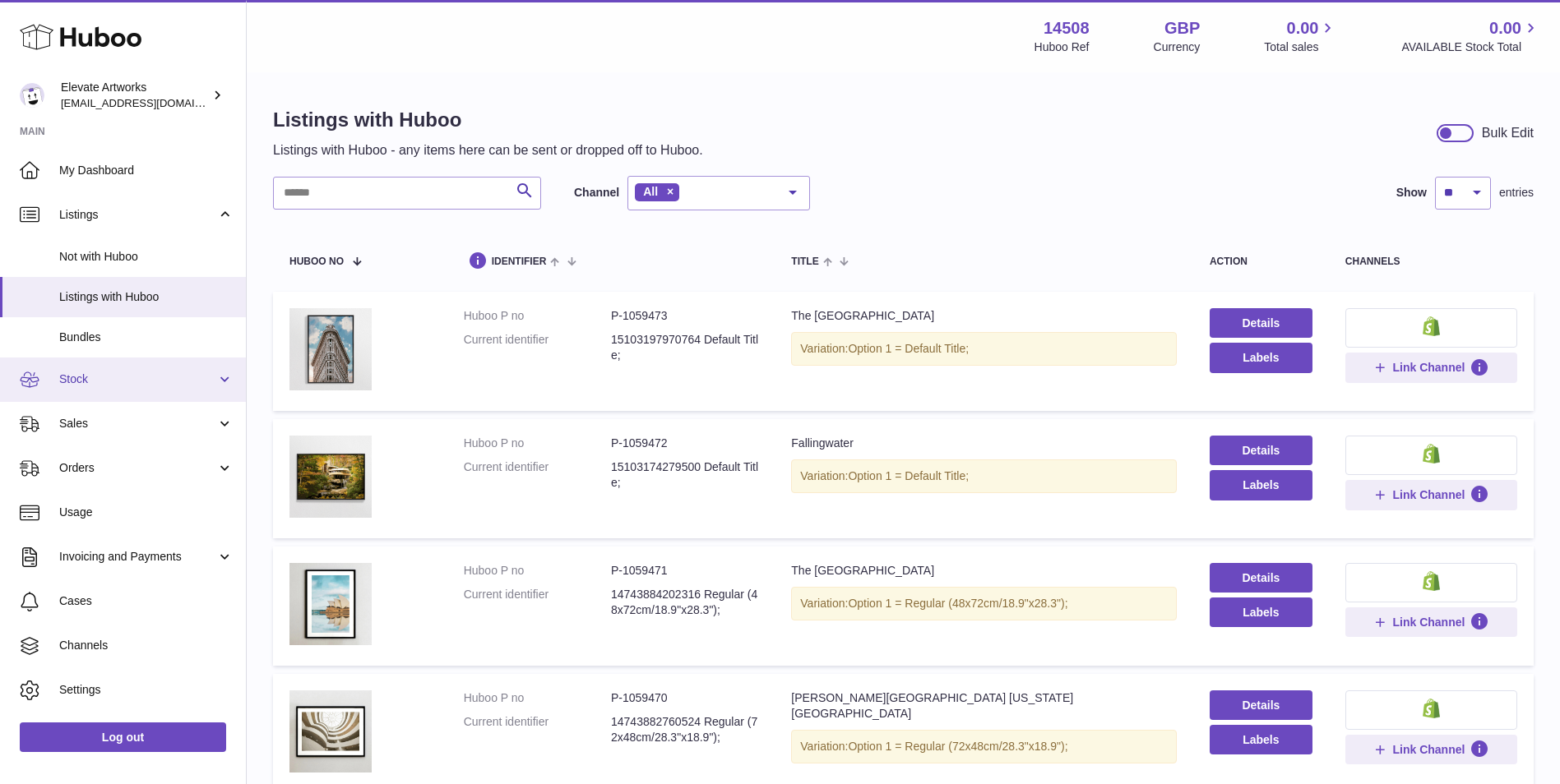
click at [116, 379] on span "Stock" at bounding box center [137, 379] width 157 height 16
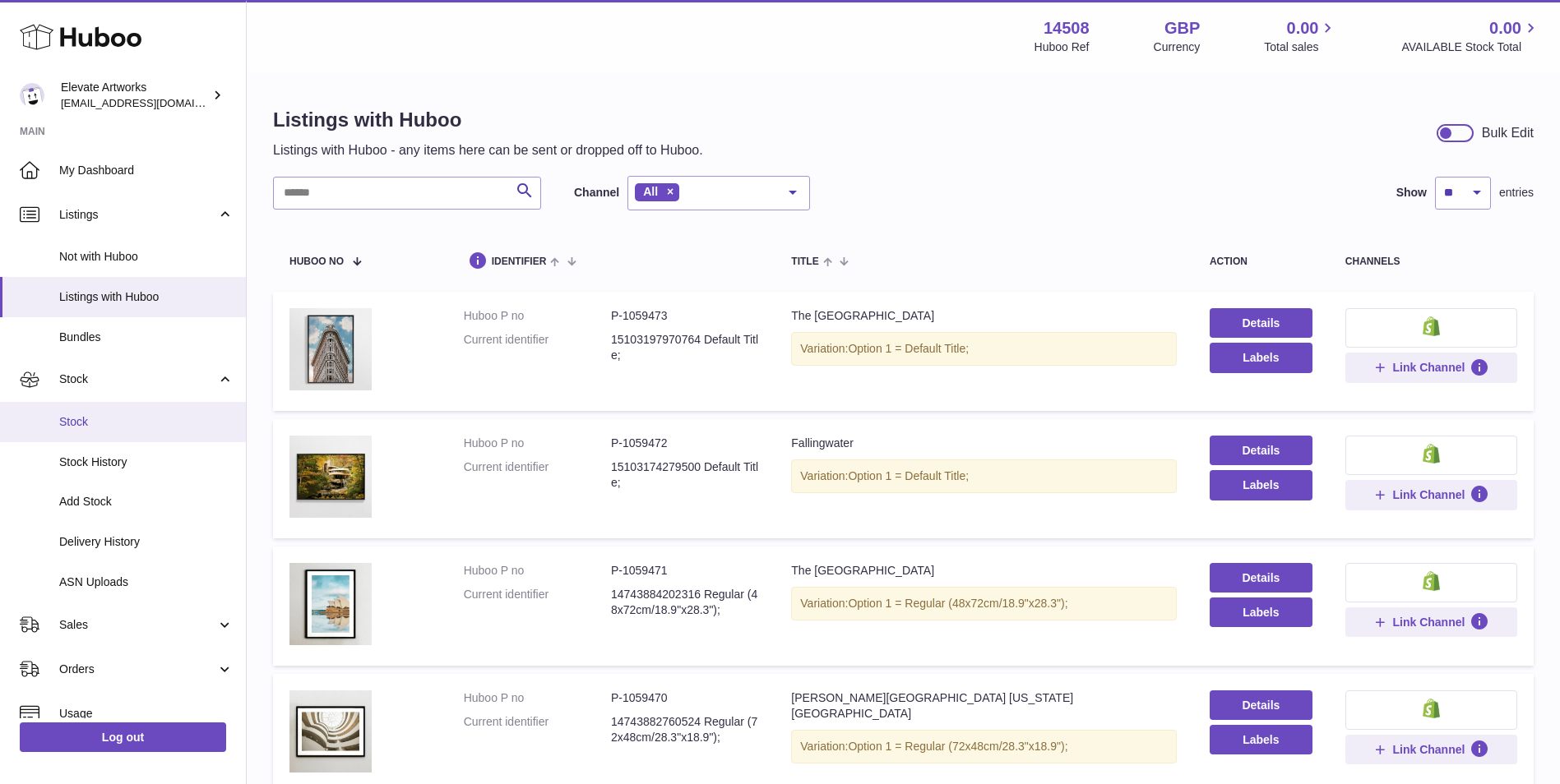
click at [134, 421] on span "Stock" at bounding box center [146, 422] width 174 height 16
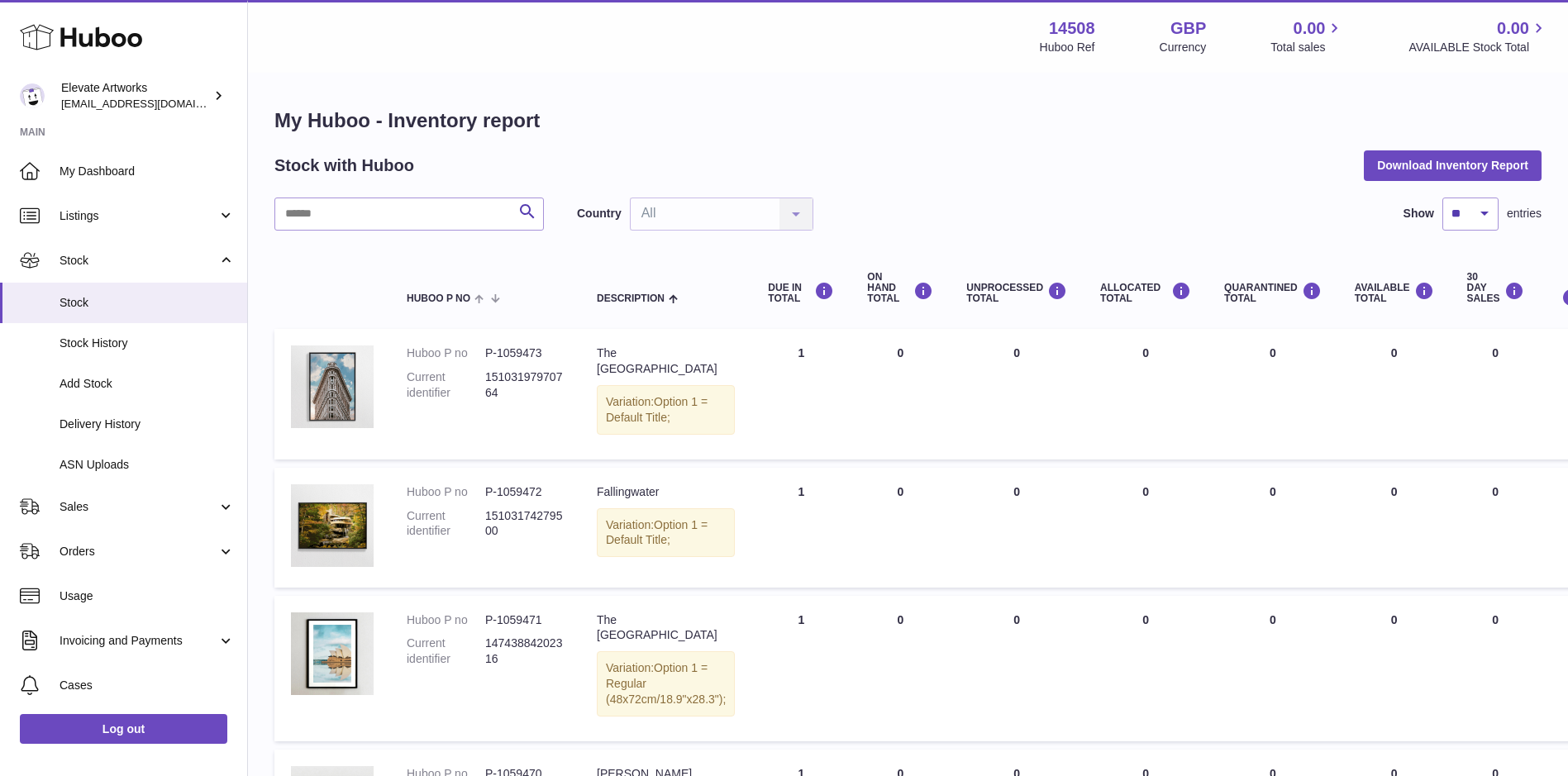
drag, startPoint x: 810, startPoint y: 353, endPoint x: 794, endPoint y: 360, distance: 17.5
click at [794, 360] on td "DUE IN Total 1" at bounding box center [801, 395] width 99 height 131
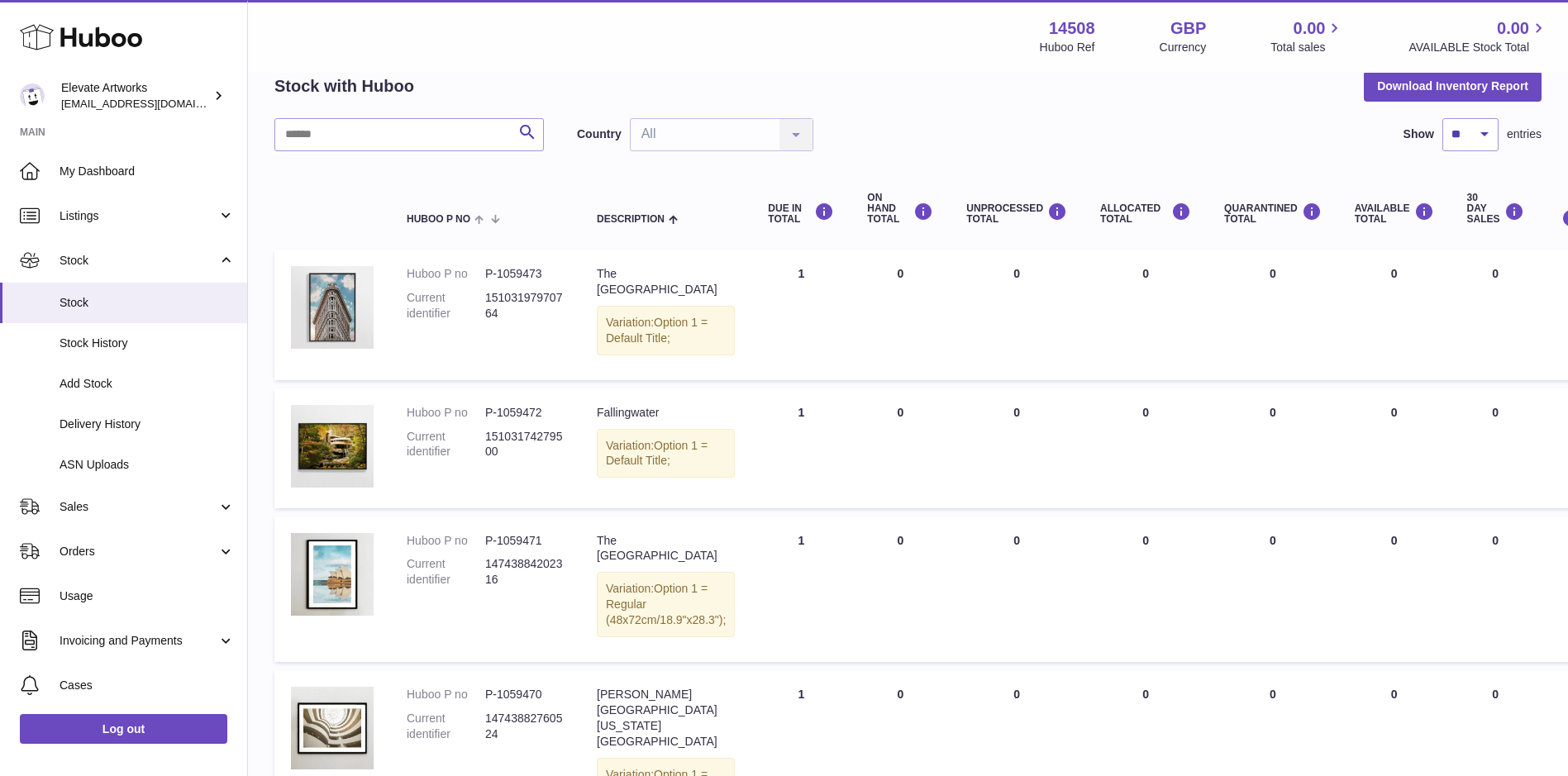
scroll to position [138, 0]
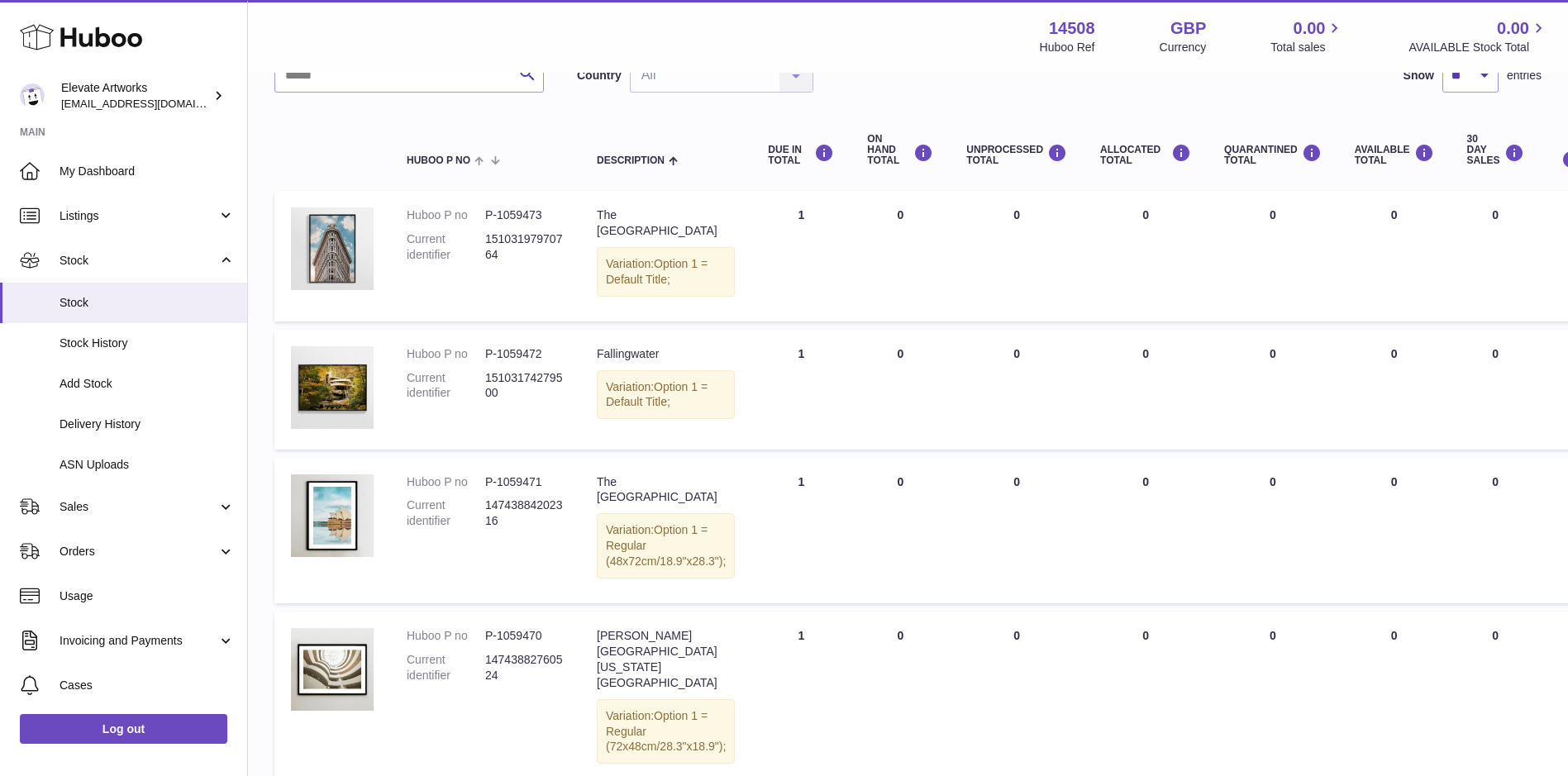
click at [808, 215] on td "DUE IN Total 1" at bounding box center [801, 256] width 99 height 131
drag, startPoint x: 807, startPoint y: 206, endPoint x: 785, endPoint y: 213, distance: 23.1
click at [785, 213] on td "DUE IN Total 1" at bounding box center [801, 256] width 99 height 131
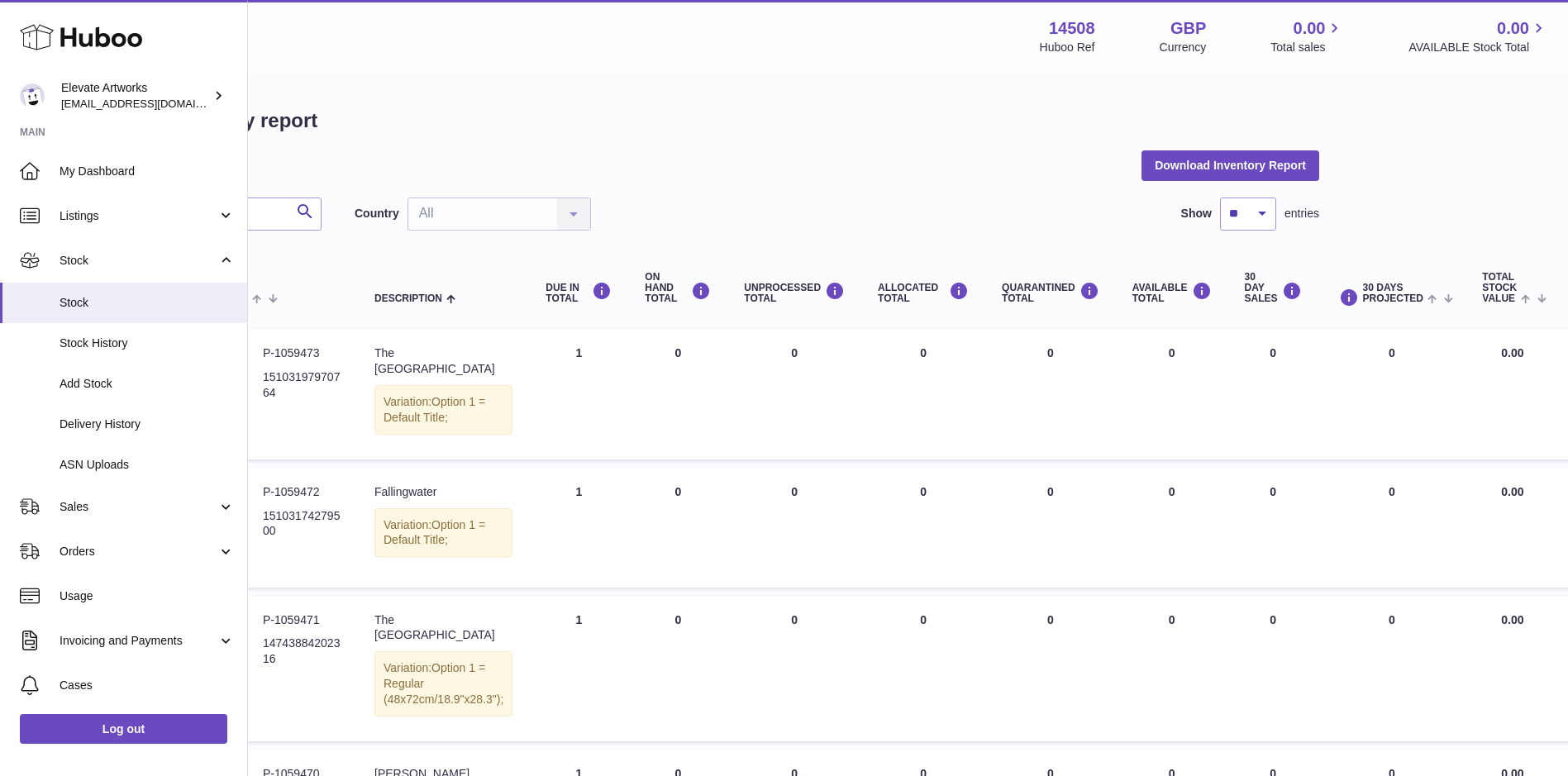
scroll to position [0, 286]
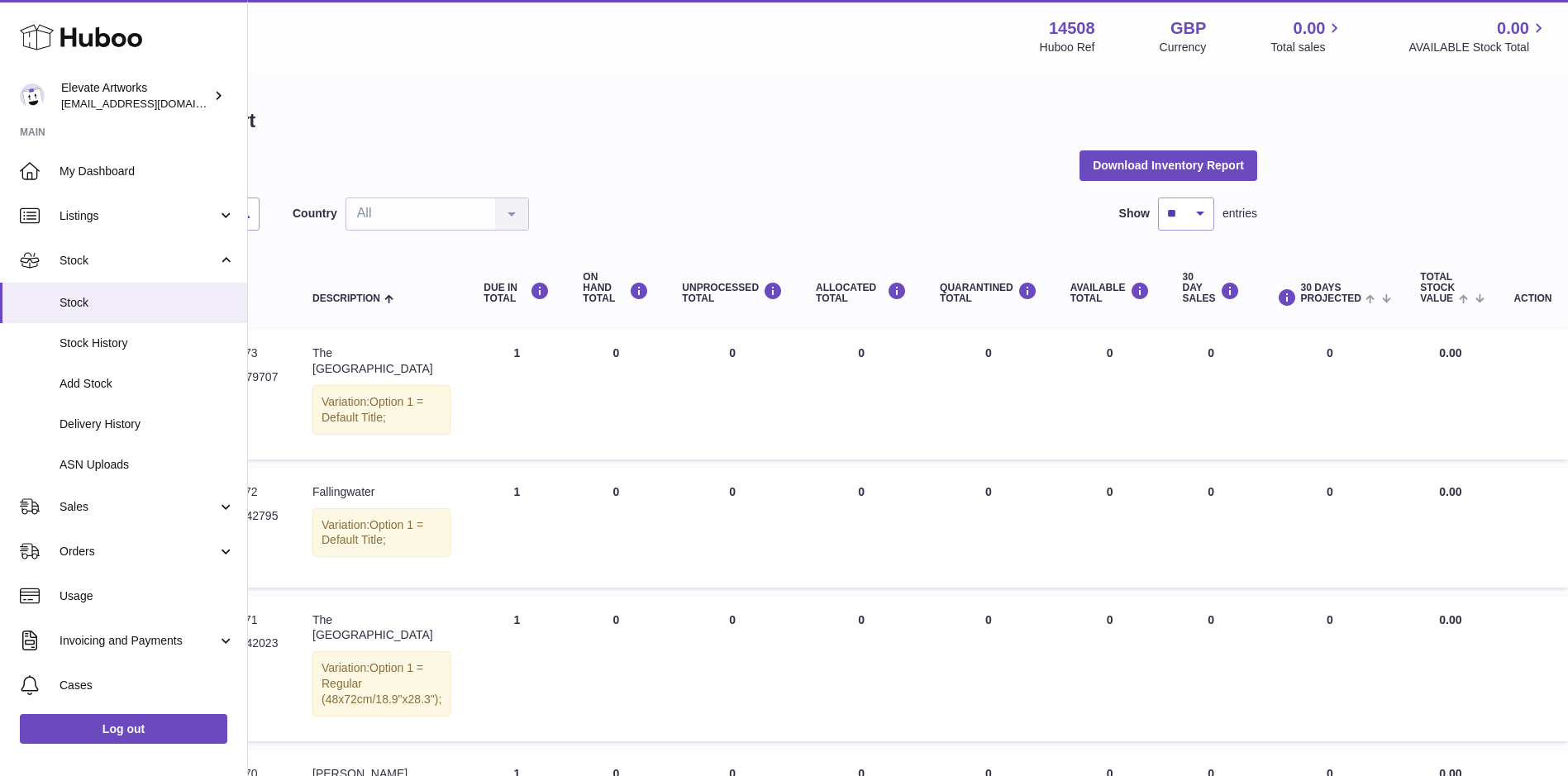
click at [526, 488] on td "DUE IN Total 1" at bounding box center [517, 528] width 99 height 120
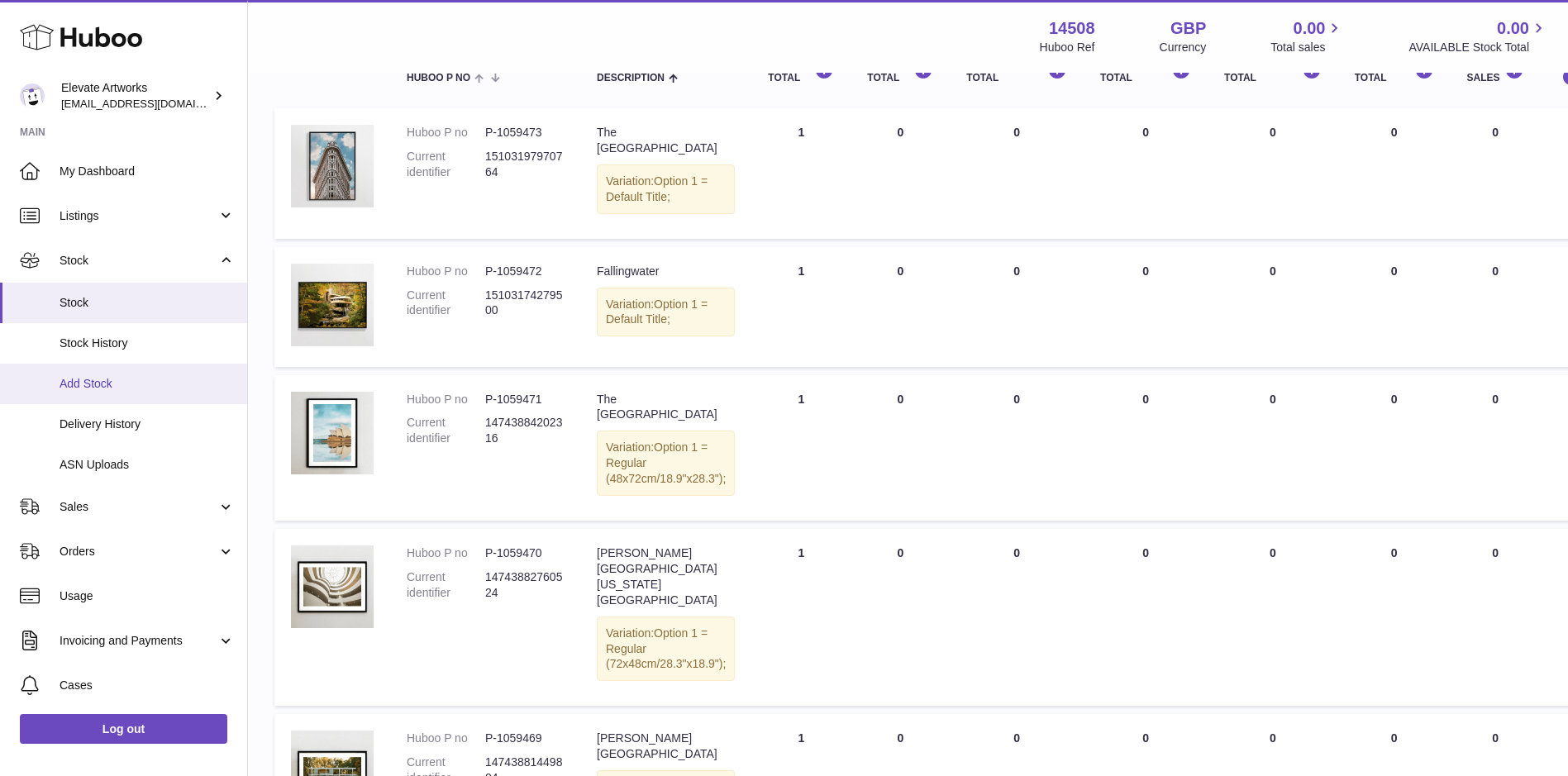
scroll to position [275, 0]
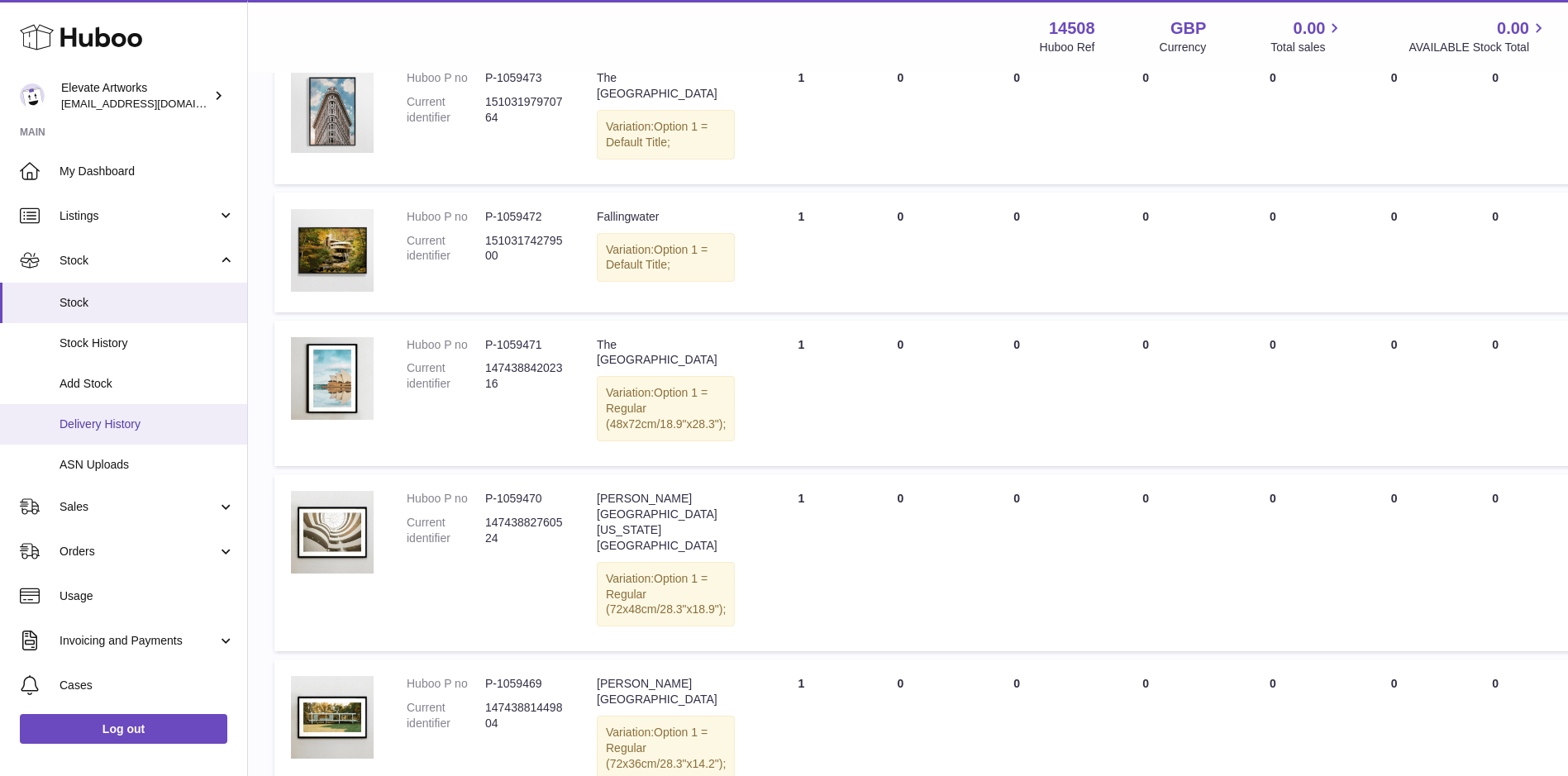
click at [115, 426] on span "Delivery History" at bounding box center [146, 424] width 175 height 16
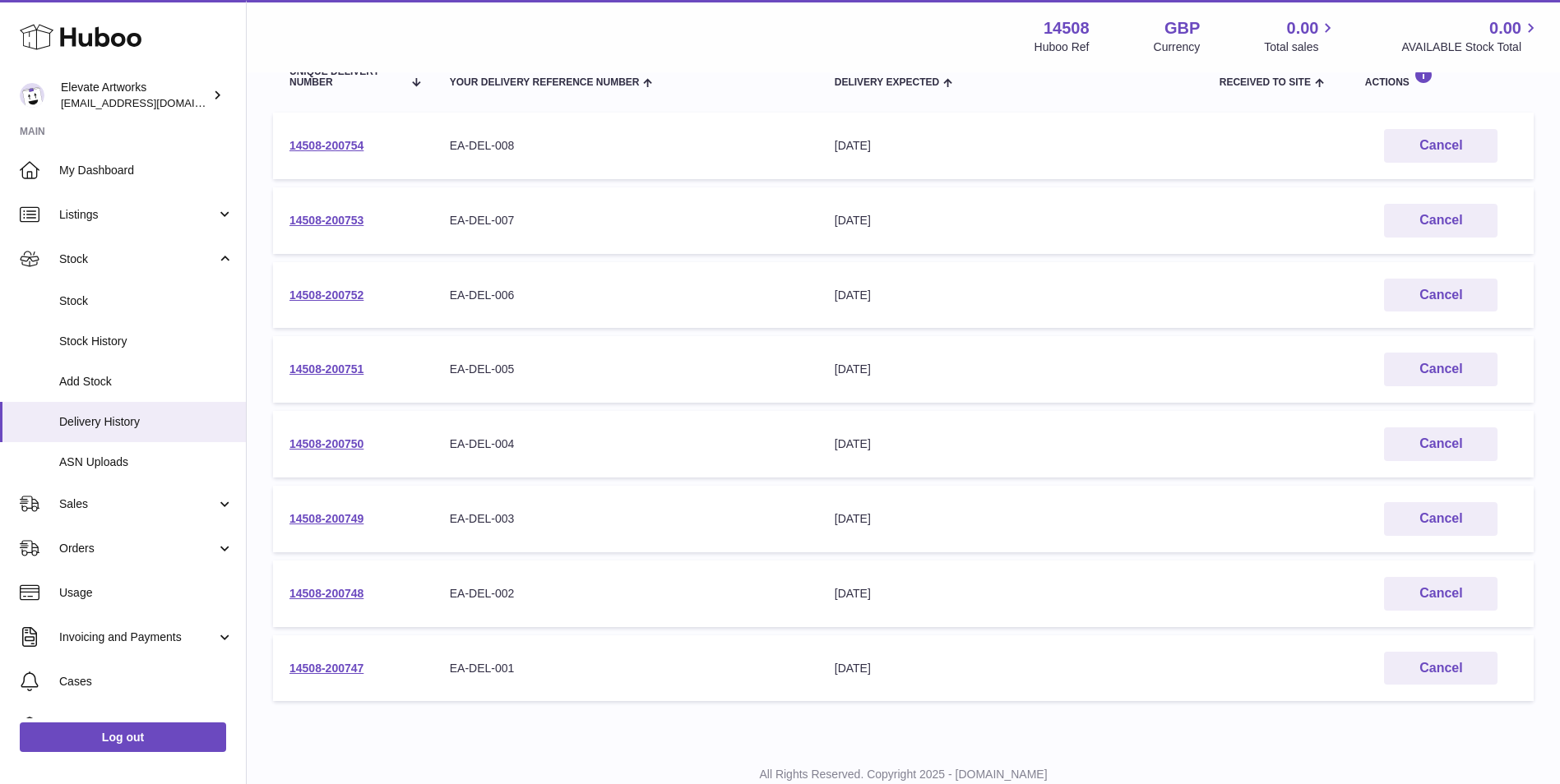
scroll to position [268, 0]
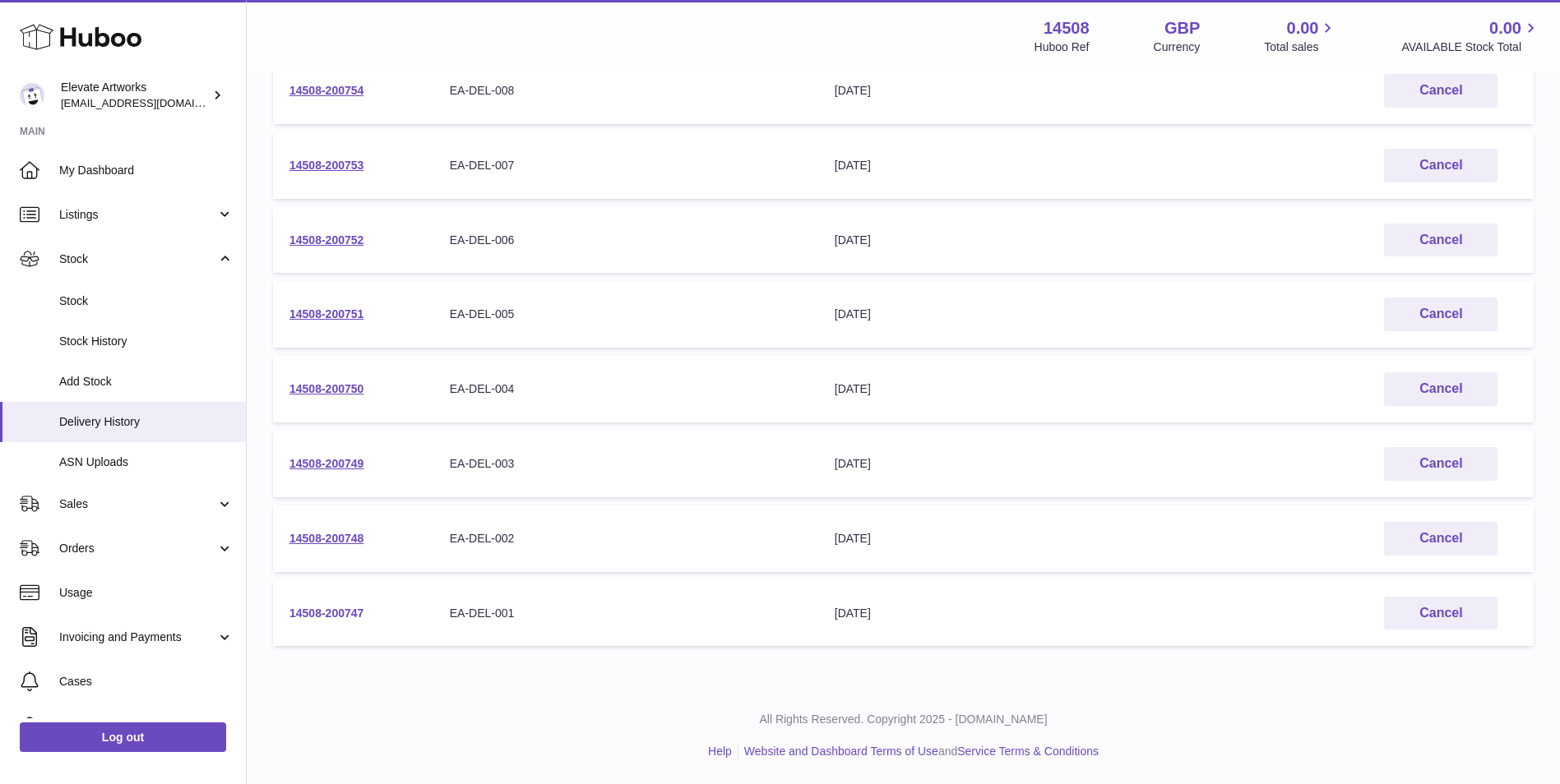
click at [341, 617] on link "14508-200747" at bounding box center [326, 612] width 74 height 13
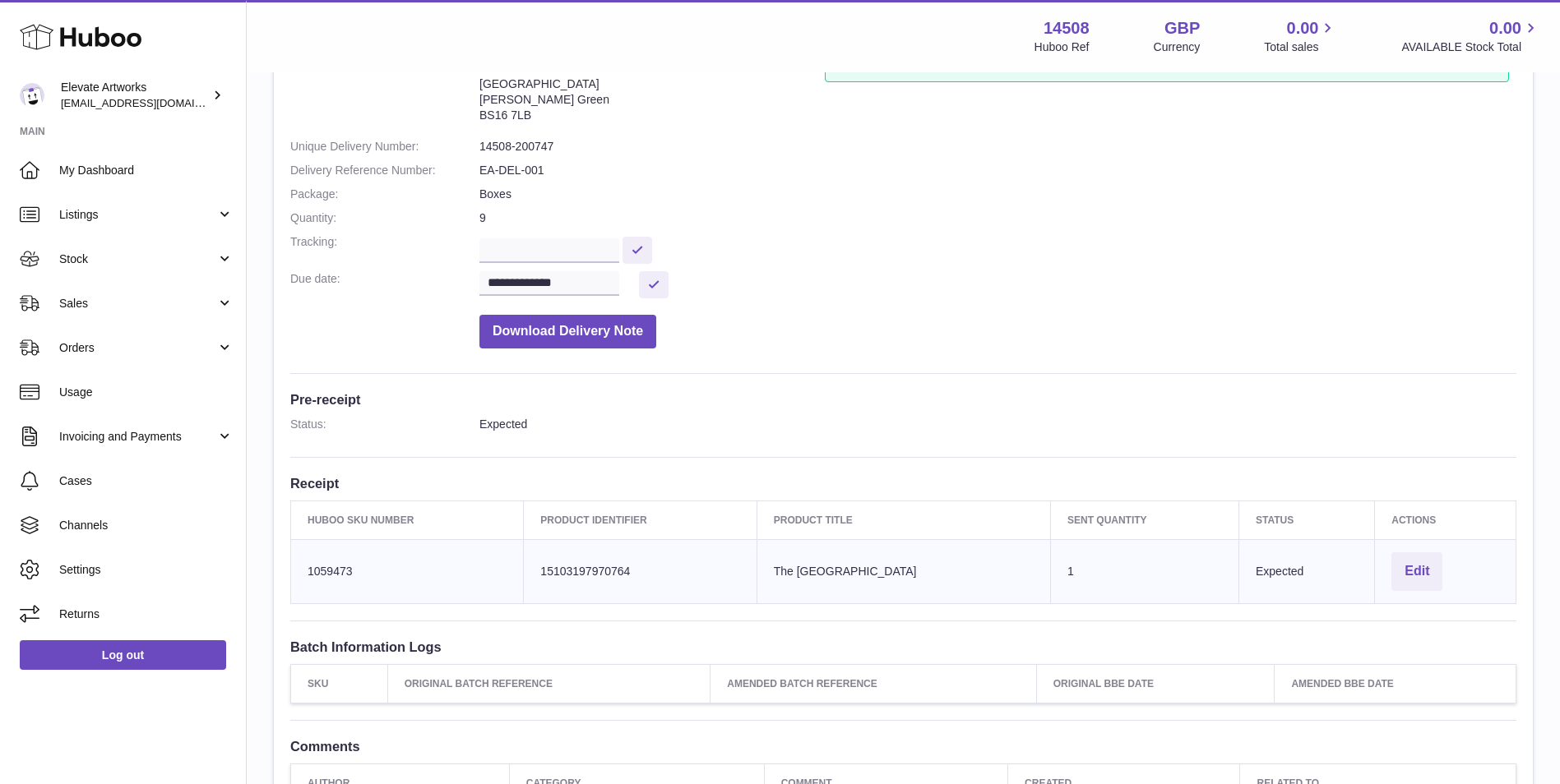
scroll to position [274, 0]
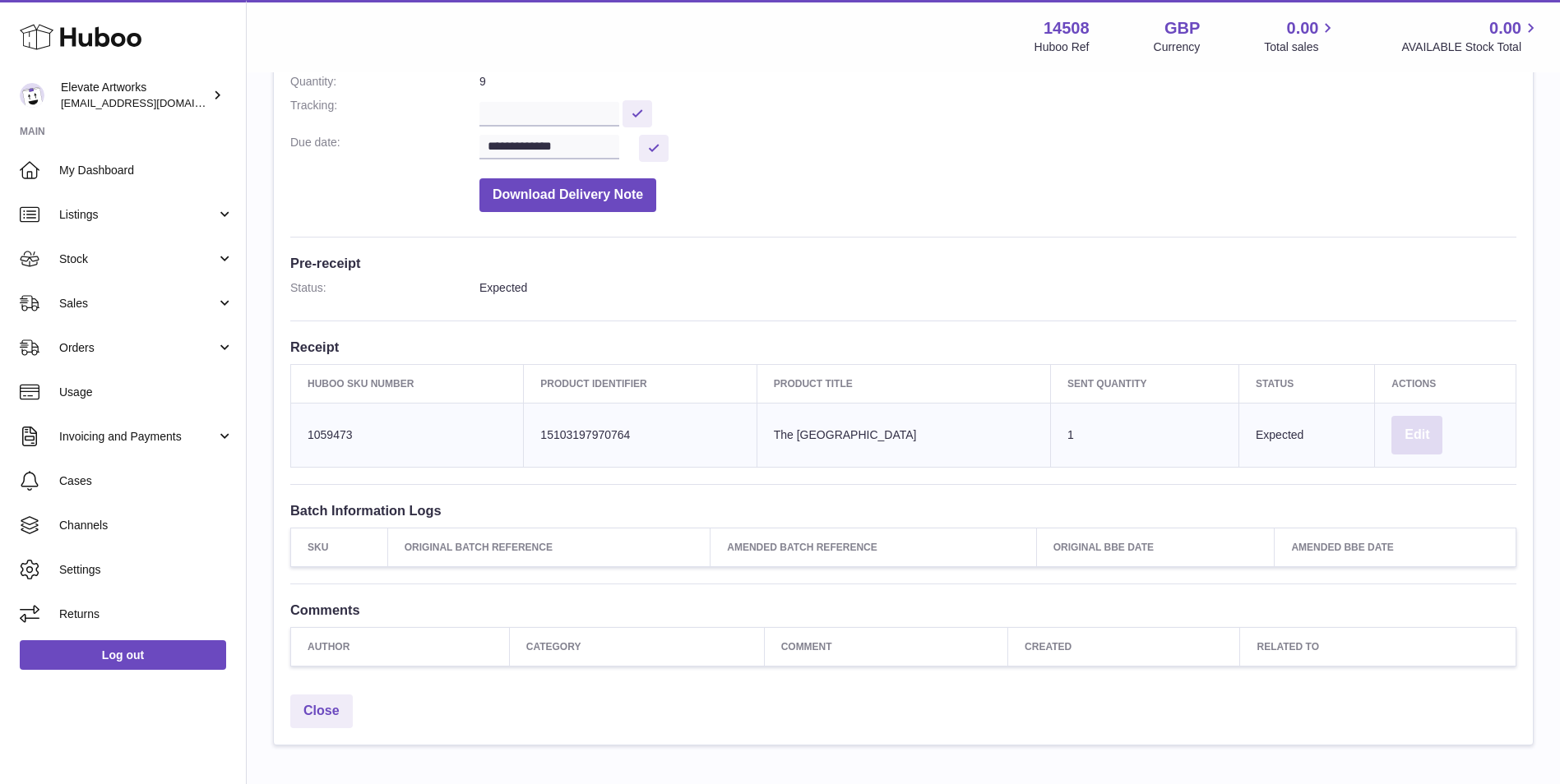
click at [1420, 438] on button "Edit" at bounding box center [1417, 435] width 51 height 39
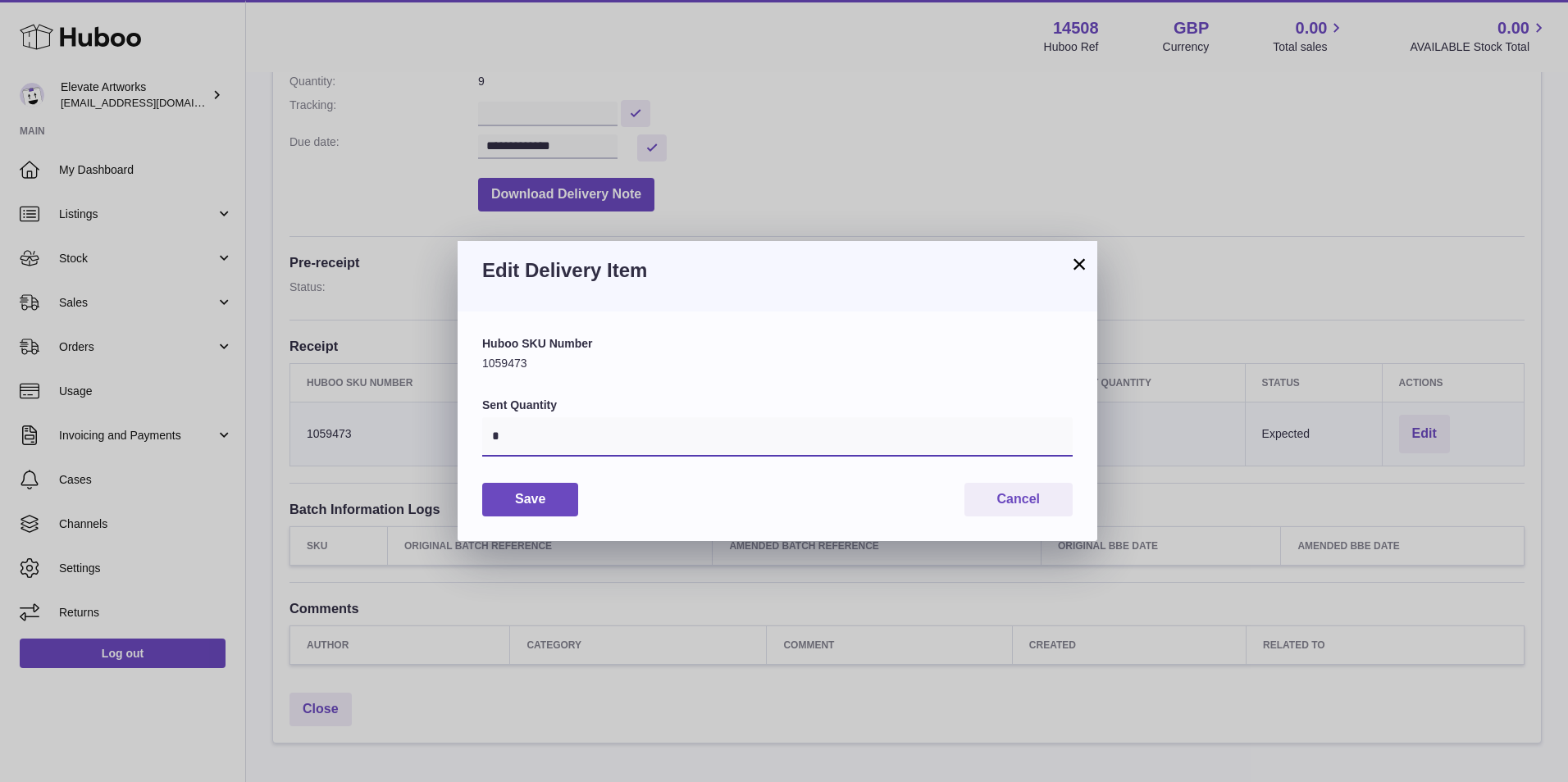
click at [644, 426] on input "*" at bounding box center [777, 437] width 590 height 40
type input "*"
click at [506, 510] on button "Save" at bounding box center [530, 499] width 96 height 34
click at [1016, 490] on button "Cancel" at bounding box center [1018, 499] width 108 height 34
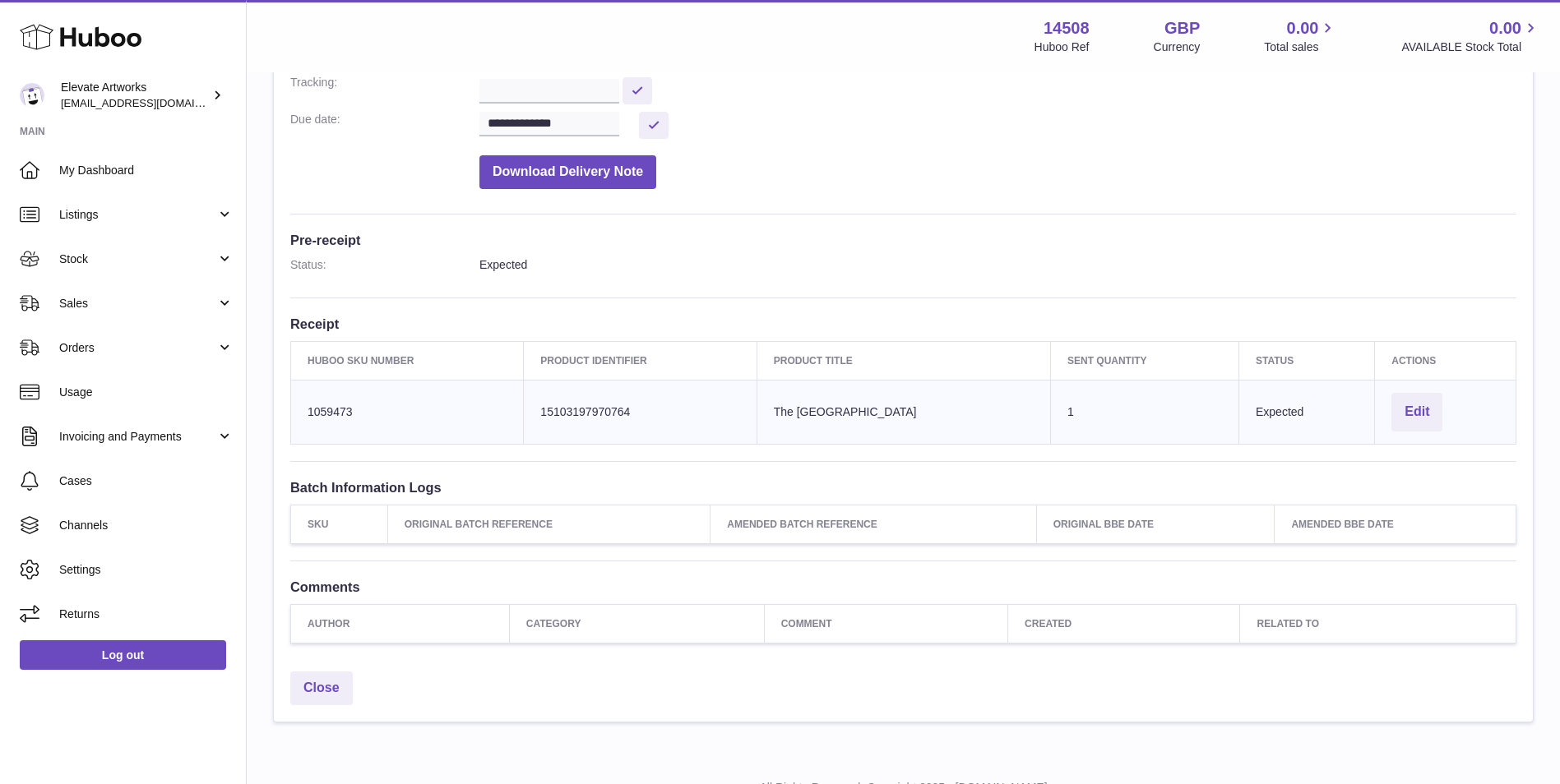
scroll to position [363, 0]
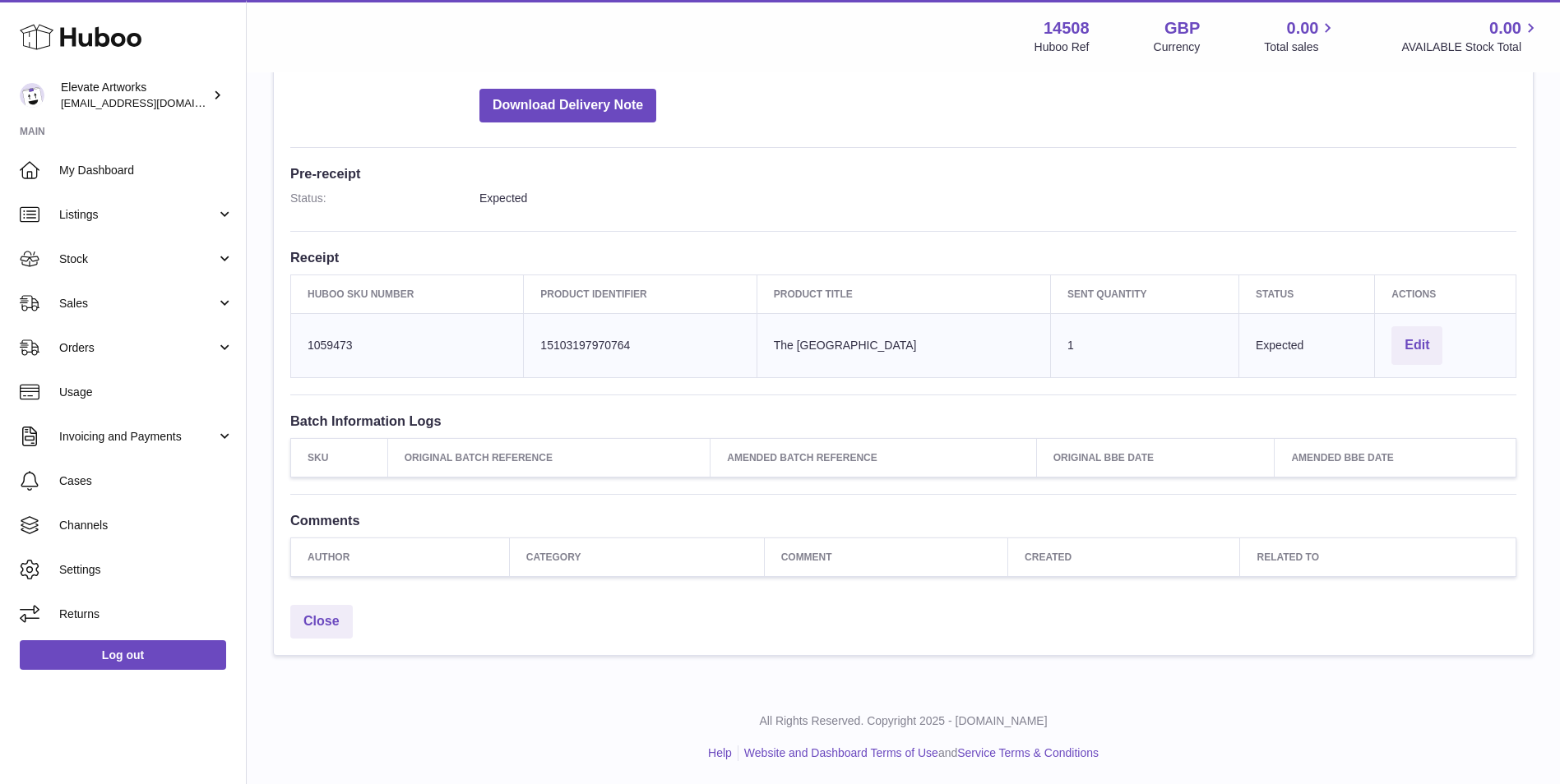
drag, startPoint x: 1058, startPoint y: 343, endPoint x: 1022, endPoint y: 356, distance: 38.3
click at [1022, 356] on tr "Huboo SKU Number 1059473 Client Identifier 15103197970764 Product title The [GE…" at bounding box center [904, 346] width 1225 height 64
click at [981, 602] on div "Close" at bounding box center [903, 625] width 1259 height 58
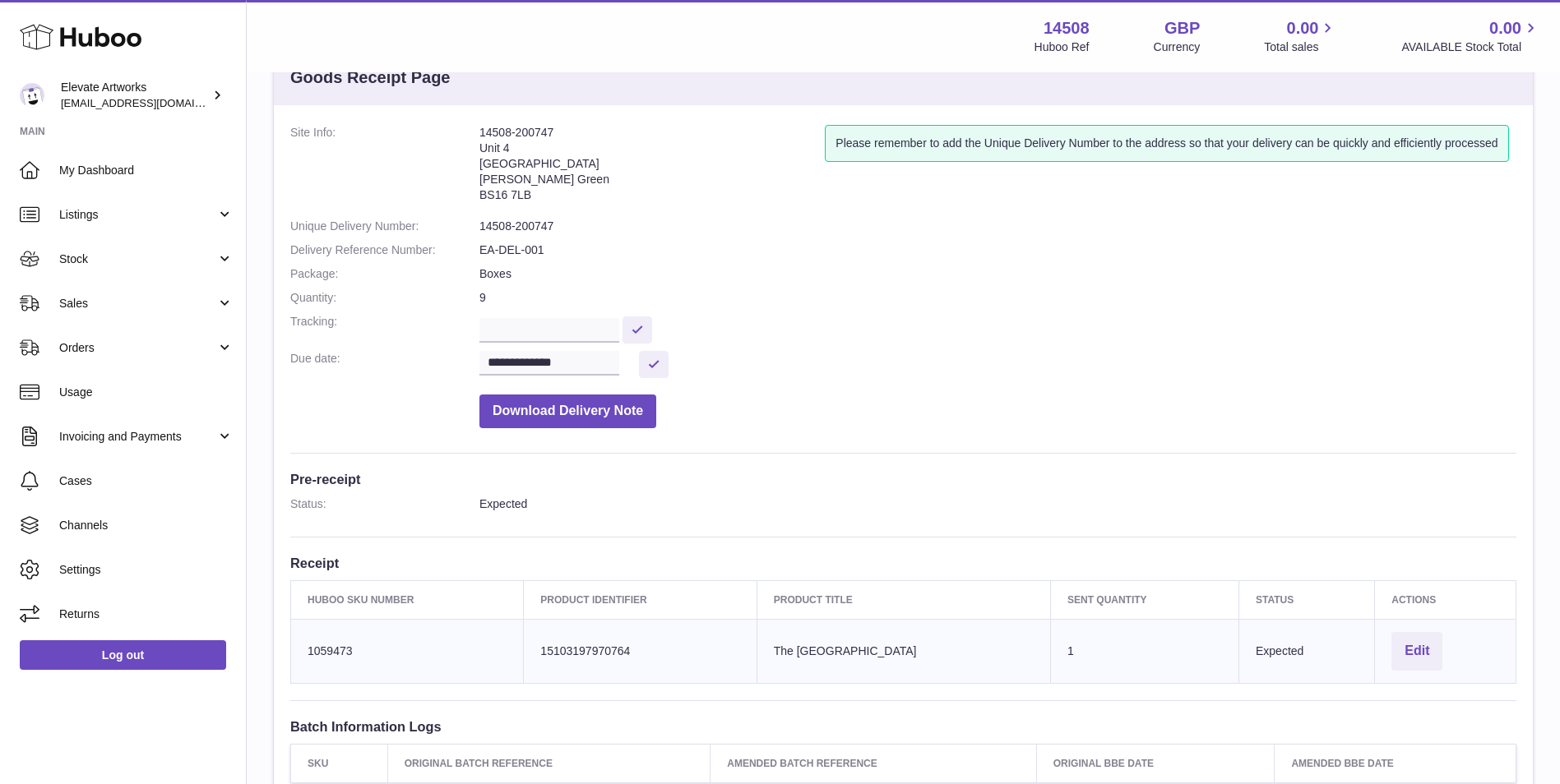
scroll to position [0, 0]
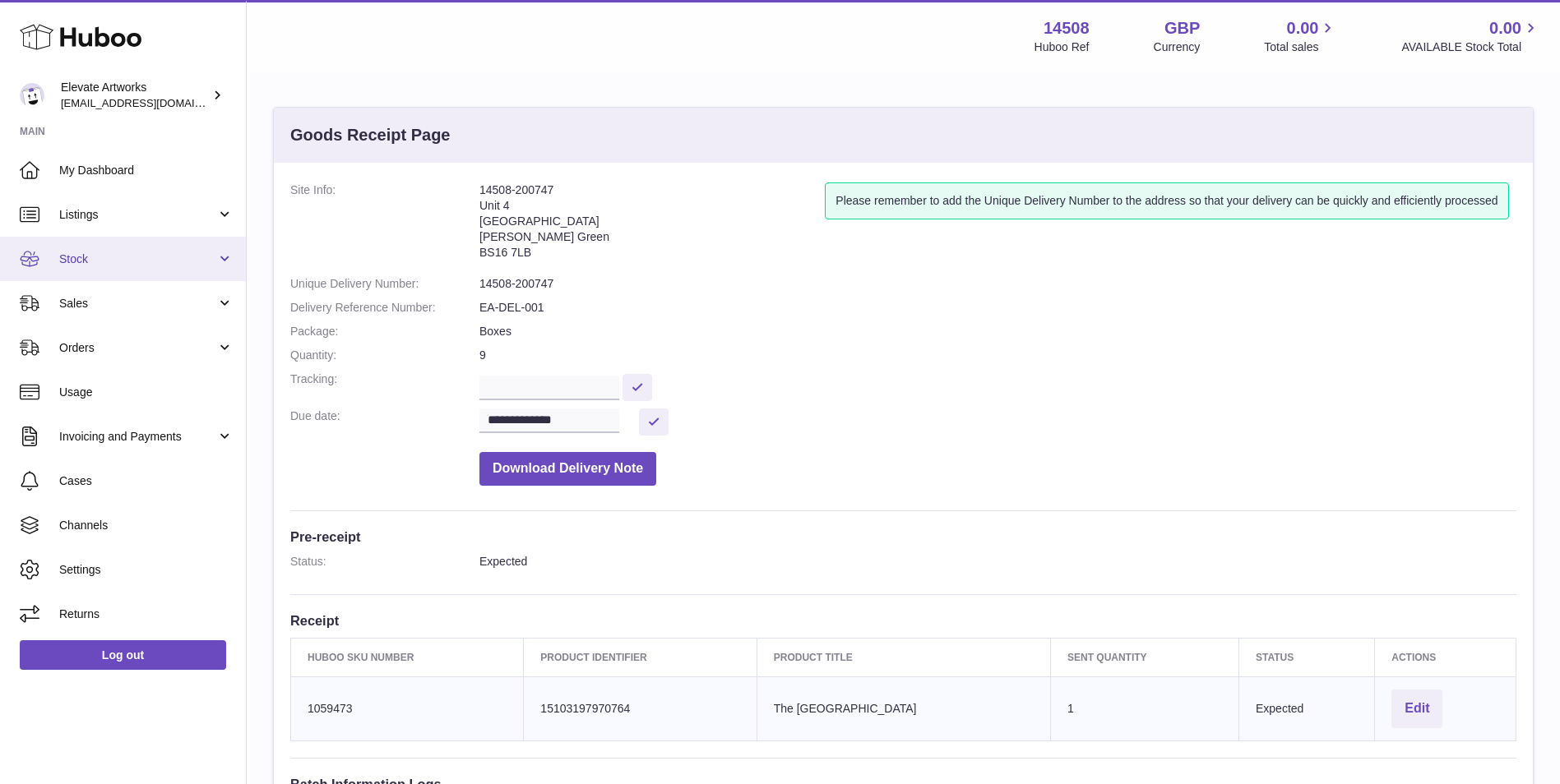
click at [201, 257] on span "Stock" at bounding box center [137, 259] width 157 height 16
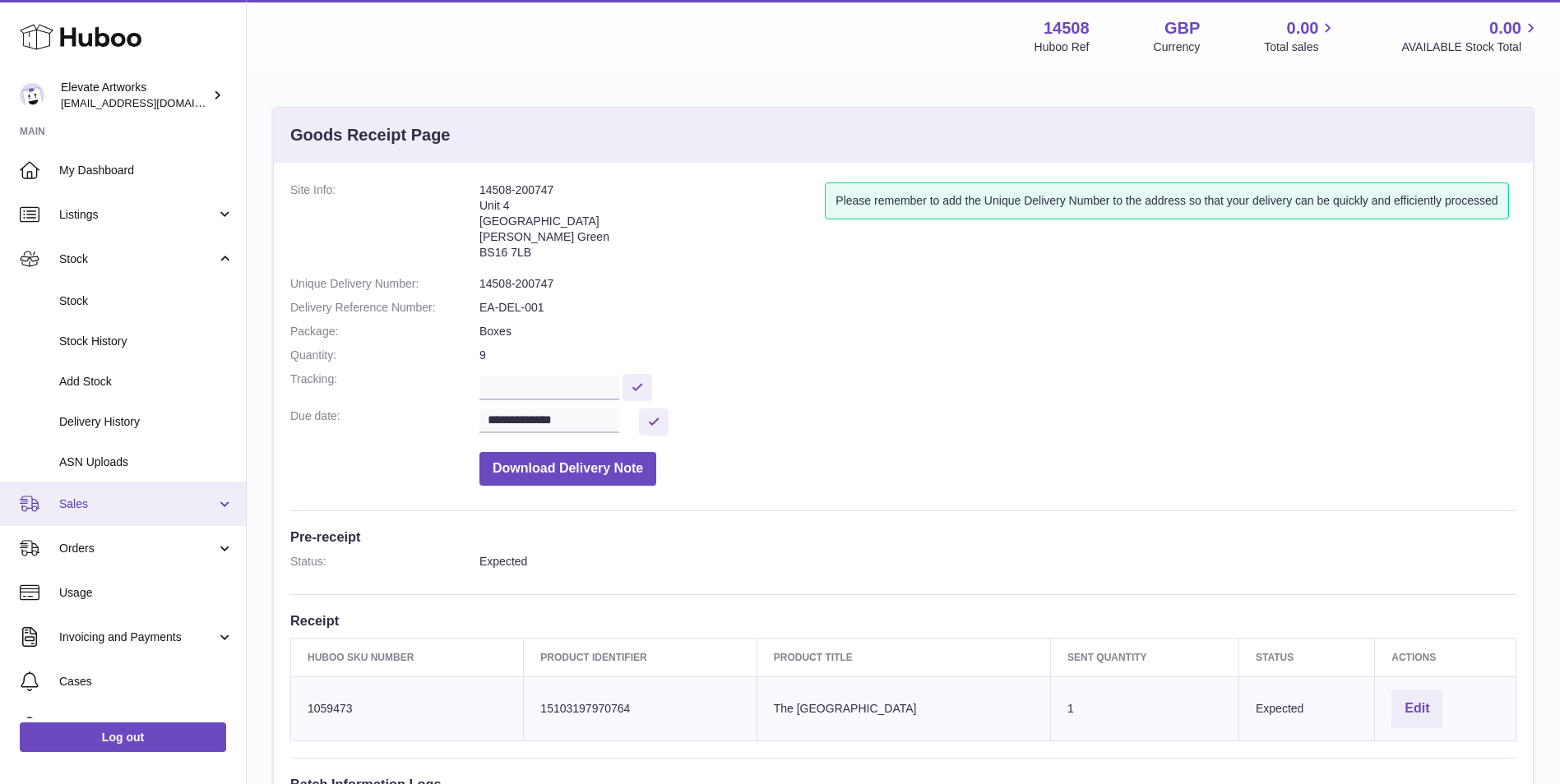
click at [192, 509] on span "Sales" at bounding box center [137, 504] width 157 height 16
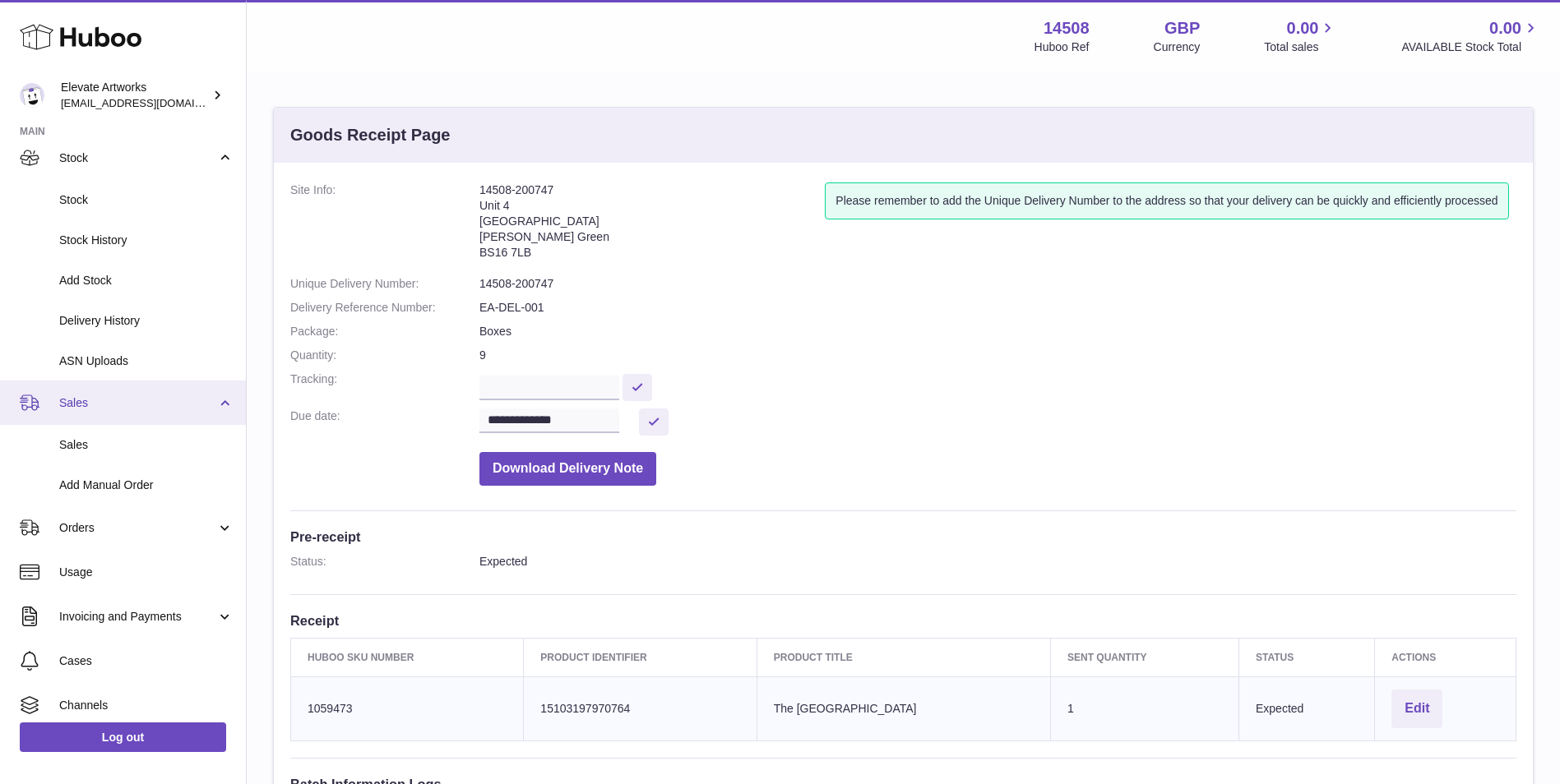
scroll to position [137, 0]
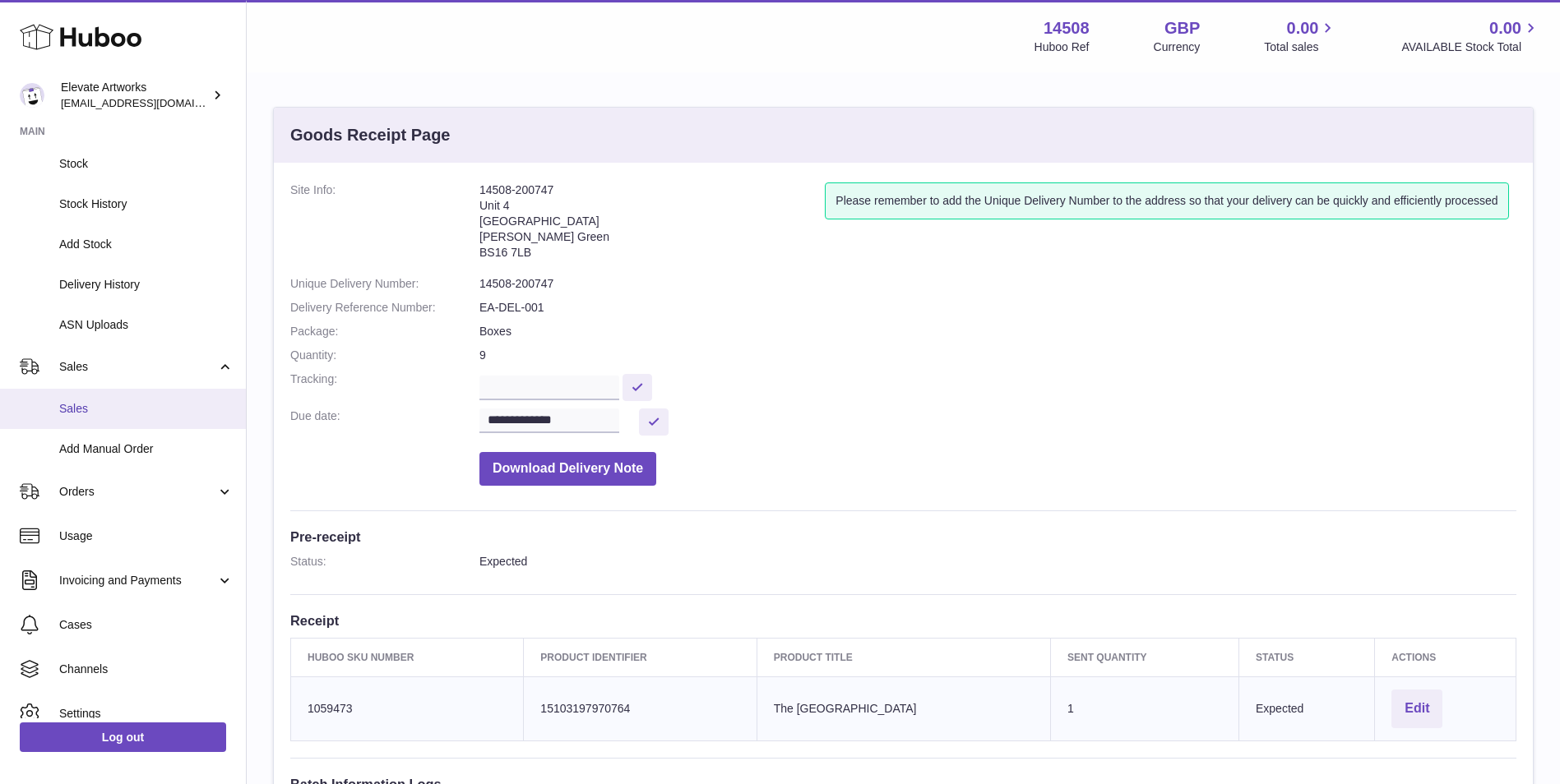
click at [165, 406] on span "Sales" at bounding box center [146, 409] width 174 height 16
